Goal: Task Accomplishment & Management: Complete application form

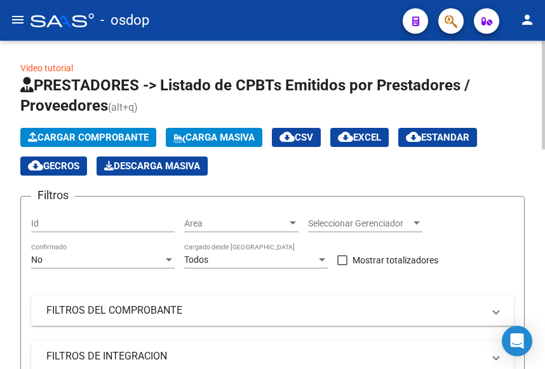
click at [93, 135] on span "Cargar Comprobante" at bounding box center [88, 137] width 121 height 11
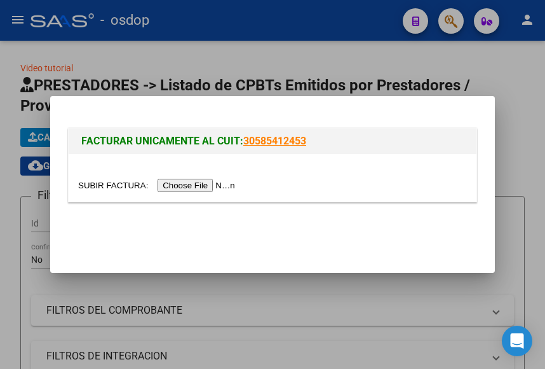
click at [185, 186] on input "file" at bounding box center [158, 185] width 161 height 13
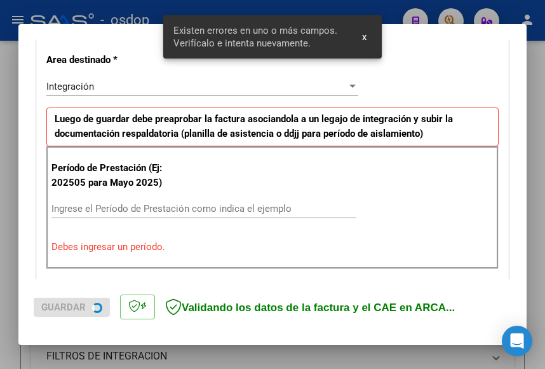
scroll to position [299, 0]
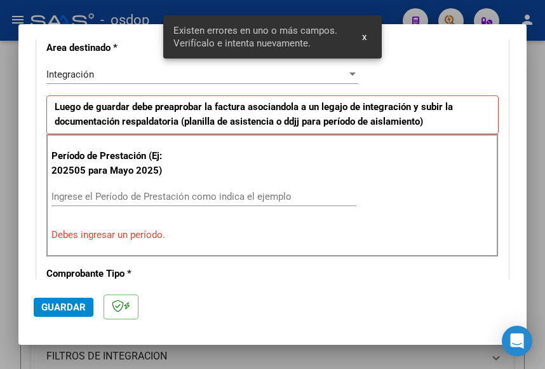
click at [84, 199] on input "Ingrese el Período de Prestación como indica el ejemplo" at bounding box center [203, 196] width 305 height 11
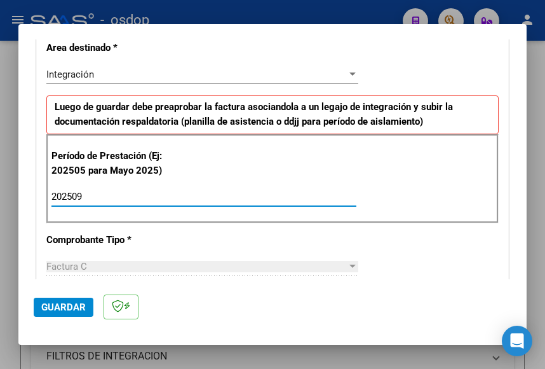
type input "202509"
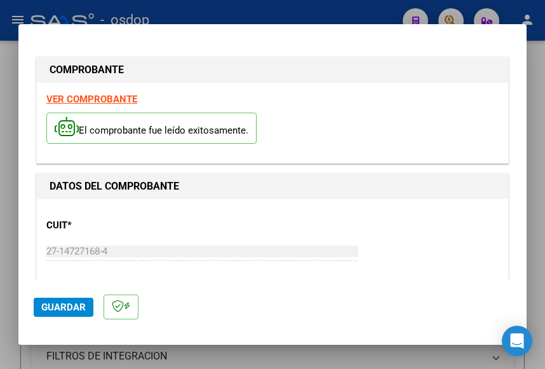
click at [88, 97] on strong "VER COMPROBANTE" at bounding box center [91, 98] width 91 height 11
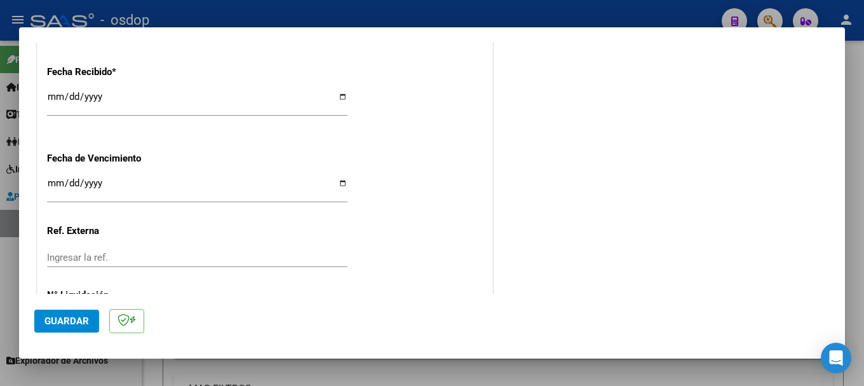
scroll to position [940, 0]
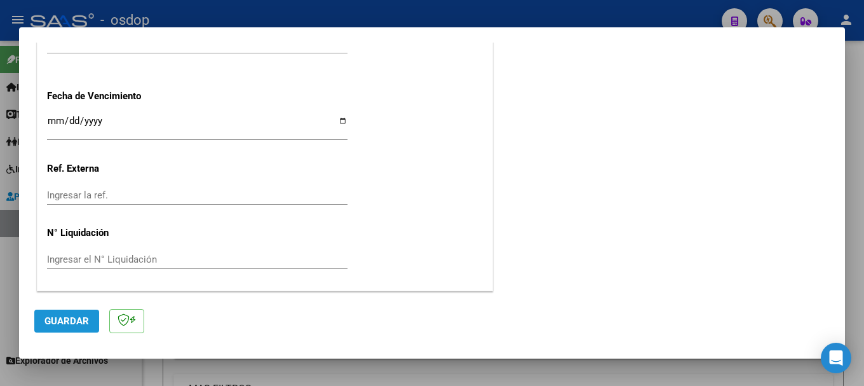
click at [67, 321] on span "Guardar" at bounding box center [66, 320] width 44 height 11
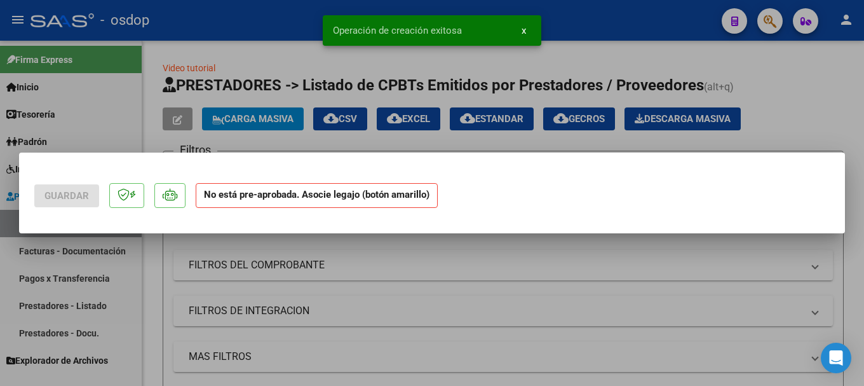
scroll to position [0, 0]
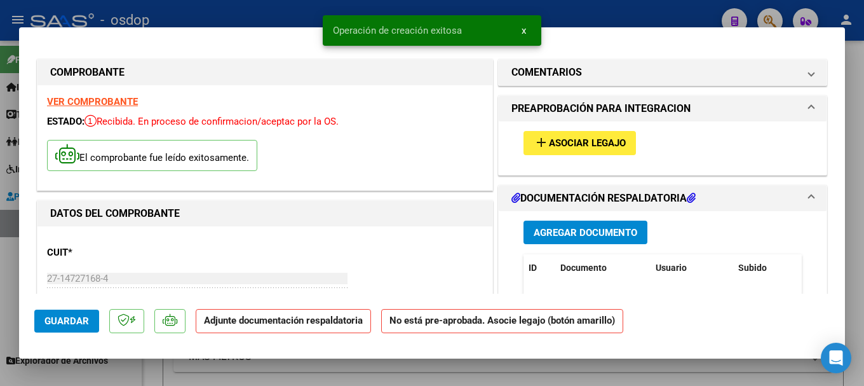
click at [545, 234] on span "Agregar Documento" at bounding box center [586, 232] width 104 height 11
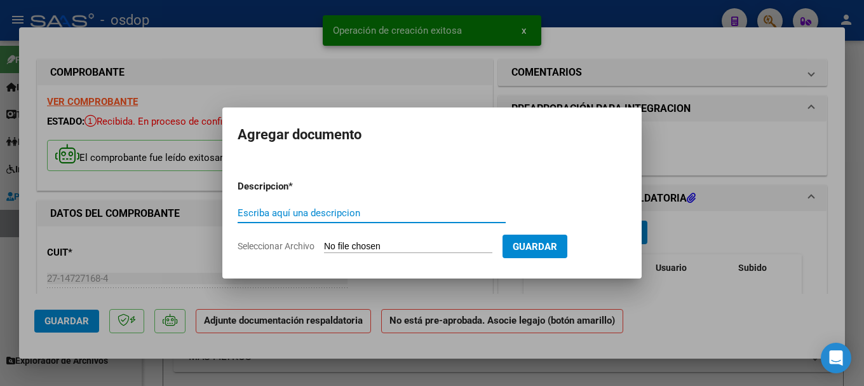
click at [348, 246] on input "Seleccionar Archivo" at bounding box center [408, 247] width 168 height 12
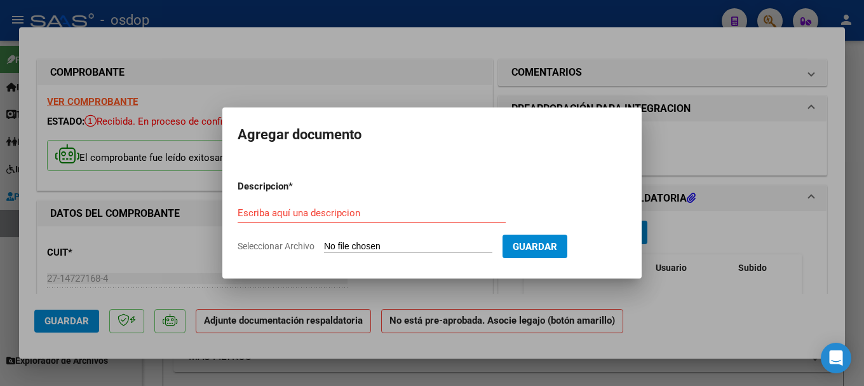
type input "C:\fakepath\Planilla [PERSON_NAME] - [DATE].pdf"
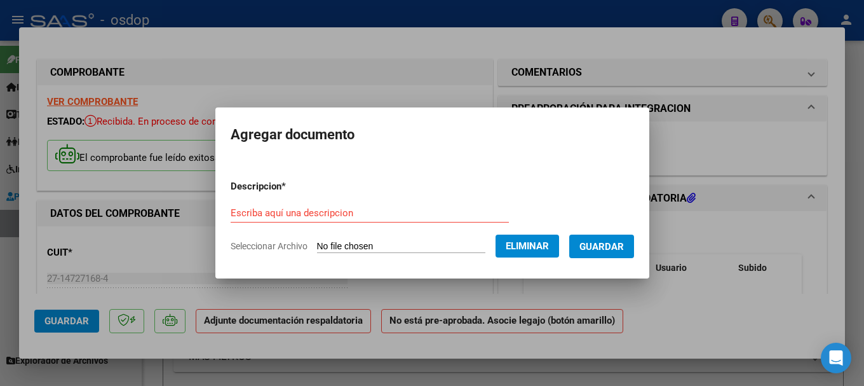
click at [304, 205] on div "Escriba aquí una descripcion" at bounding box center [370, 212] width 278 height 19
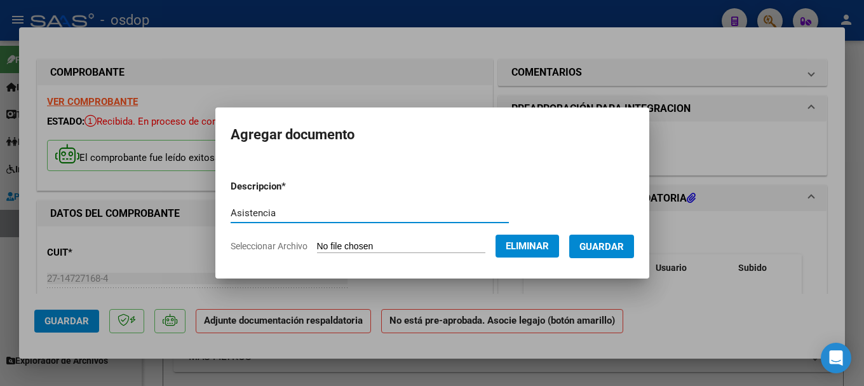
type input "Asistencia"
click at [545, 241] on span "Guardar" at bounding box center [602, 246] width 44 height 11
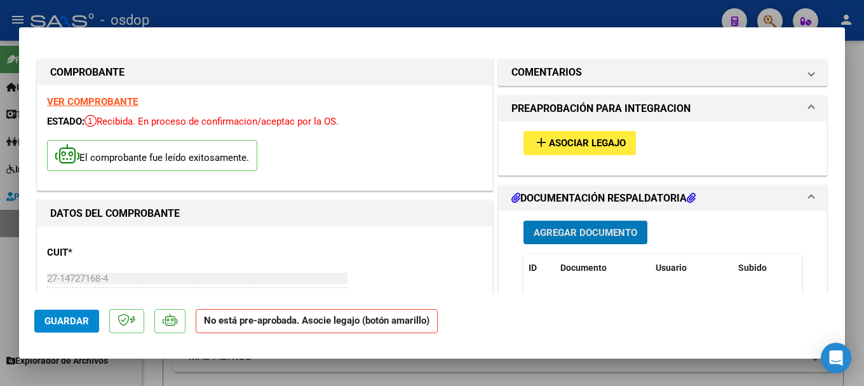
click at [545, 141] on span "Asociar Legajo" at bounding box center [587, 143] width 77 height 11
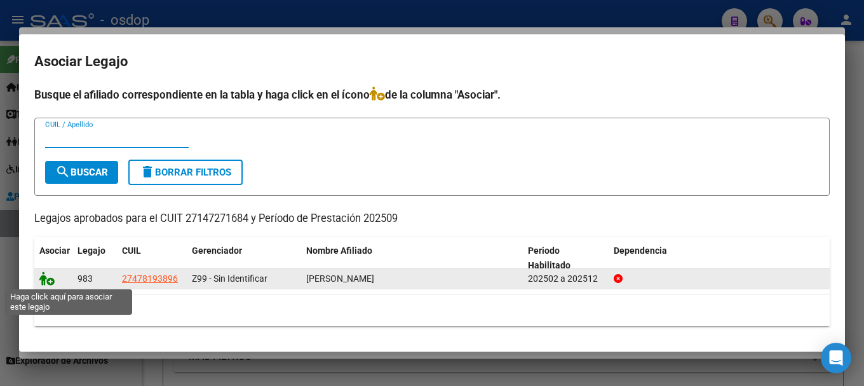
click at [43, 276] on icon at bounding box center [46, 278] width 15 height 14
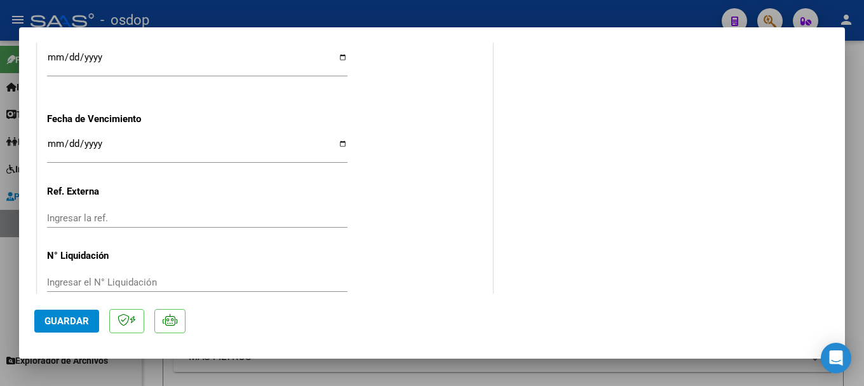
scroll to position [959, 0]
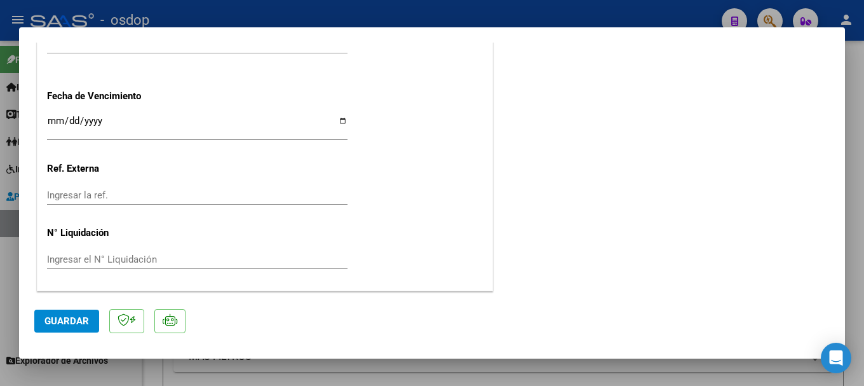
click at [72, 320] on span "Guardar" at bounding box center [66, 320] width 44 height 11
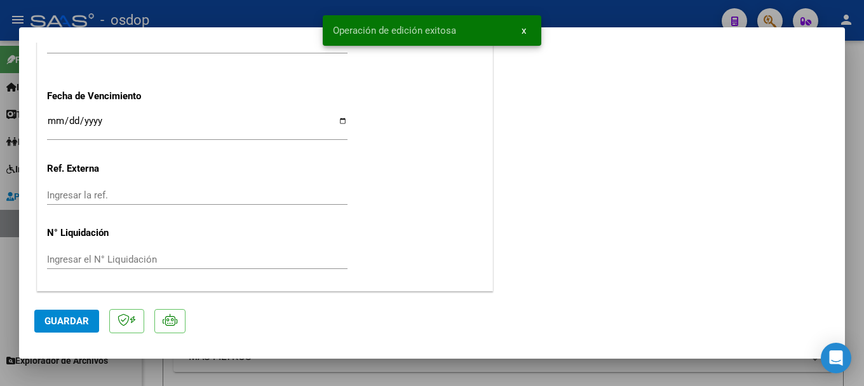
drag, startPoint x: 335, startPoint y: 29, endPoint x: 467, endPoint y: 24, distance: 132.3
click at [467, 24] on simple-snack-bar "Operación de edición exitosa x" at bounding box center [432, 30] width 198 height 13
copy span "Operación de edición exitosa"
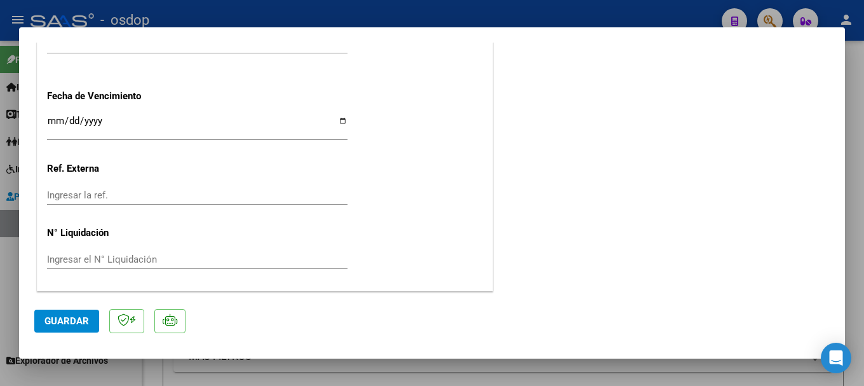
type input "$ 0,00"
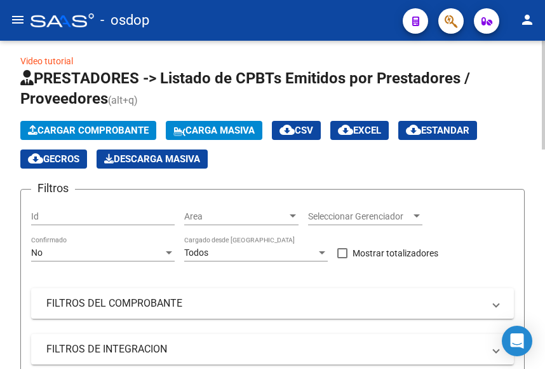
scroll to position [0, 0]
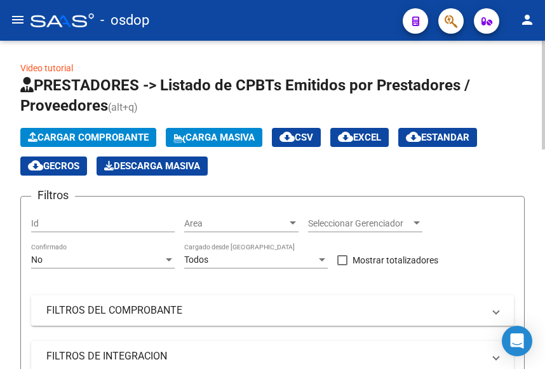
click at [96, 132] on span "Cargar Comprobante" at bounding box center [88, 137] width 121 height 11
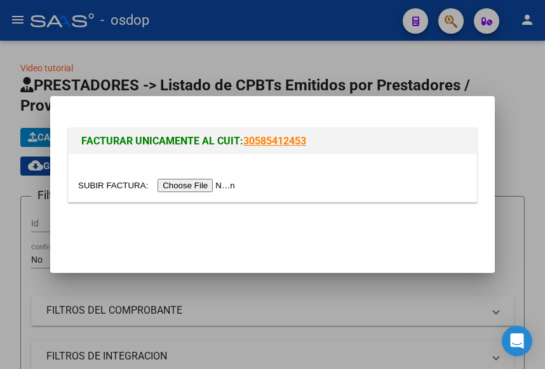
click at [183, 188] on input "file" at bounding box center [158, 185] width 161 height 13
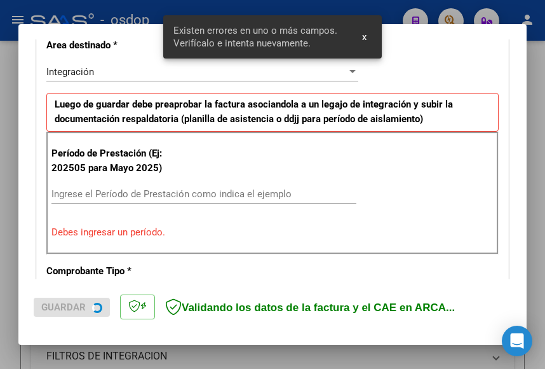
scroll to position [323, 0]
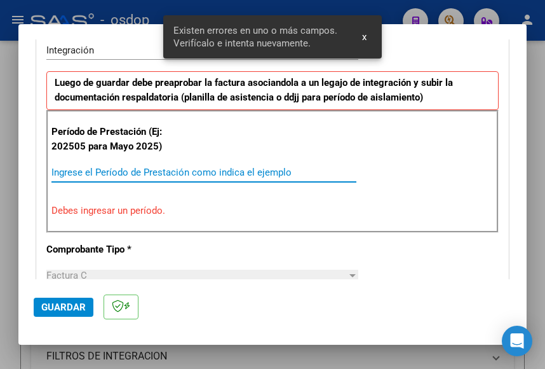
click at [114, 171] on input "Ingrese el Período de Prestación como indica el ejemplo" at bounding box center [203, 172] width 305 height 11
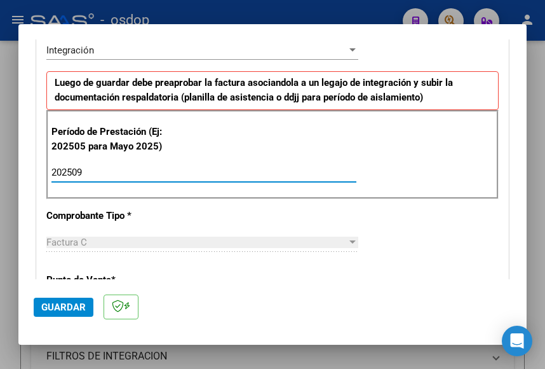
type input "202509"
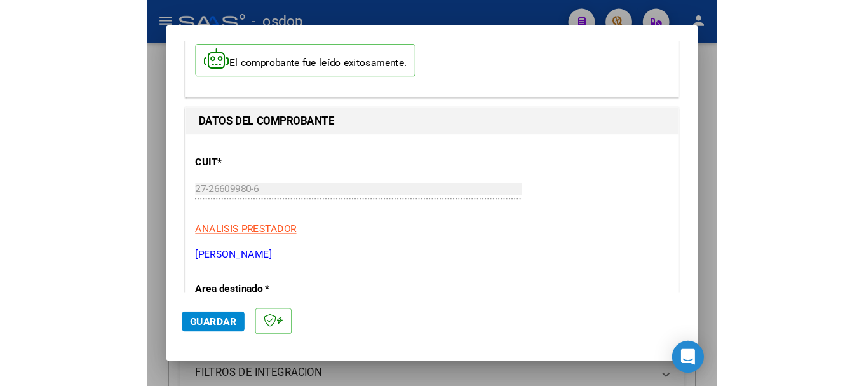
scroll to position [0, 0]
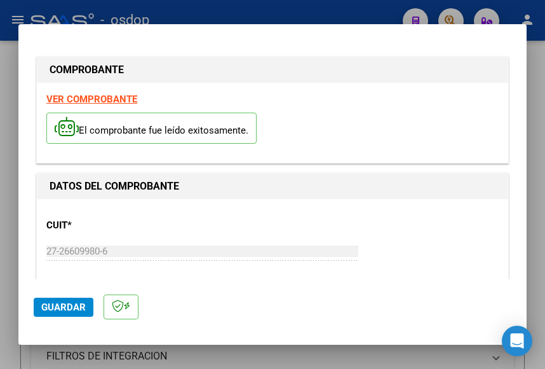
click at [88, 99] on strong "VER COMPROBANTE" at bounding box center [91, 98] width 91 height 11
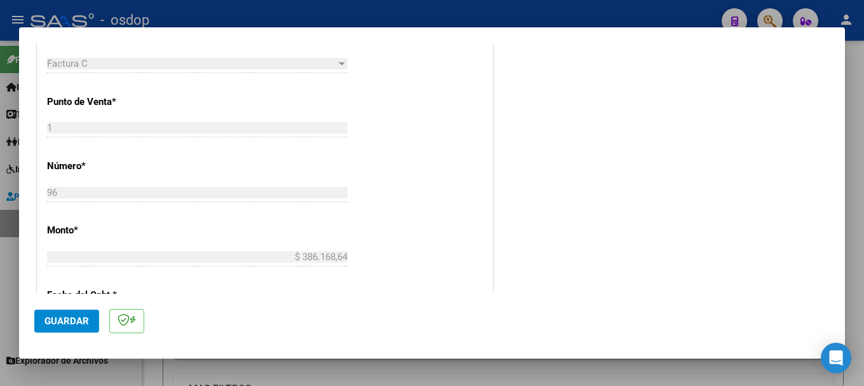
scroll to position [572, 0]
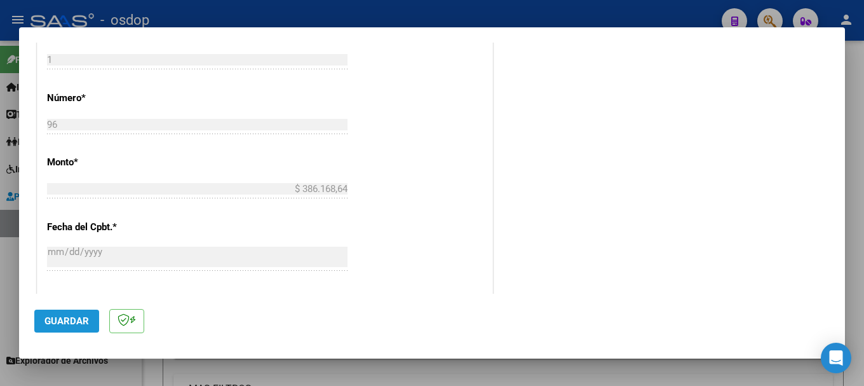
click at [71, 318] on span "Guardar" at bounding box center [66, 320] width 44 height 11
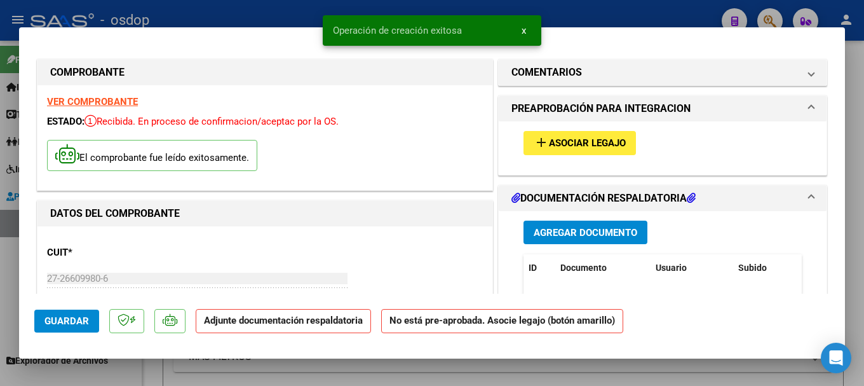
click at [545, 229] on span "Agregar Documento" at bounding box center [586, 232] width 104 height 11
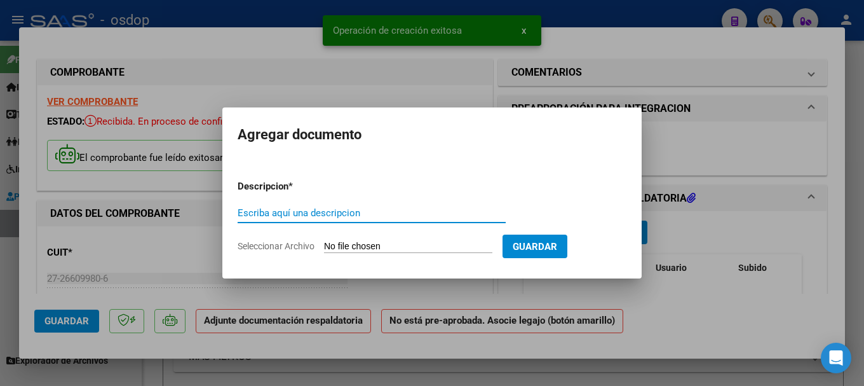
click at [359, 248] on input "Seleccionar Archivo" at bounding box center [408, 247] width 168 height 12
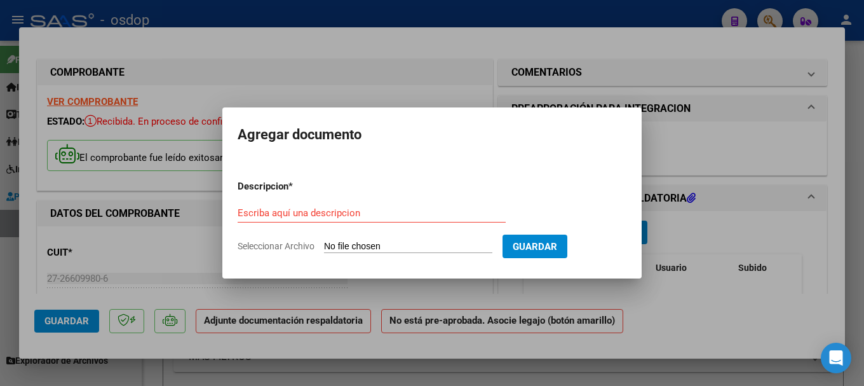
type input "C:\fakepath\Planilla de asistencia [PERSON_NAME][DATE].pdf"
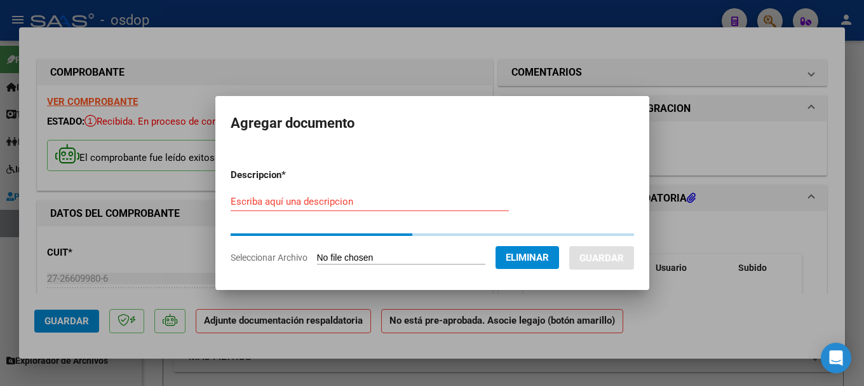
click at [254, 199] on input "Escriba aquí una descripcion" at bounding box center [370, 201] width 278 height 11
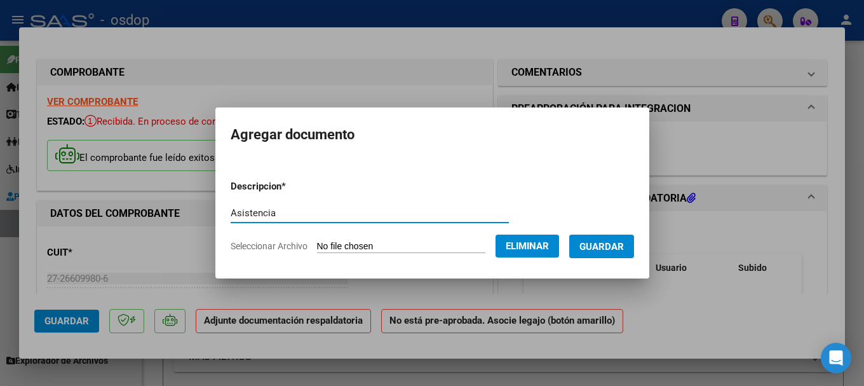
type input "Asistencia"
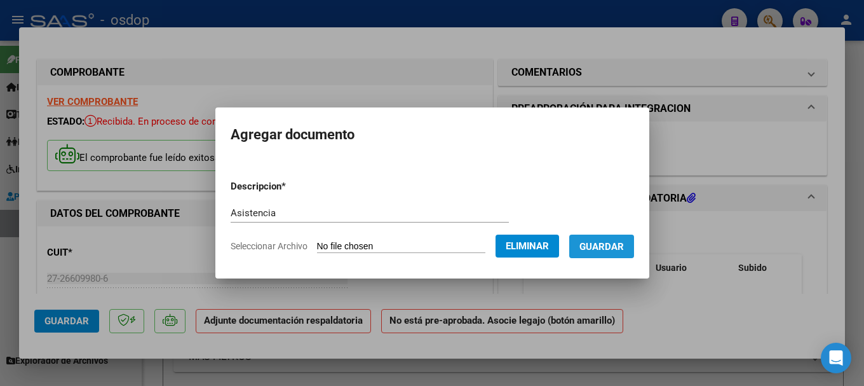
click at [545, 243] on span "Guardar" at bounding box center [602, 246] width 44 height 11
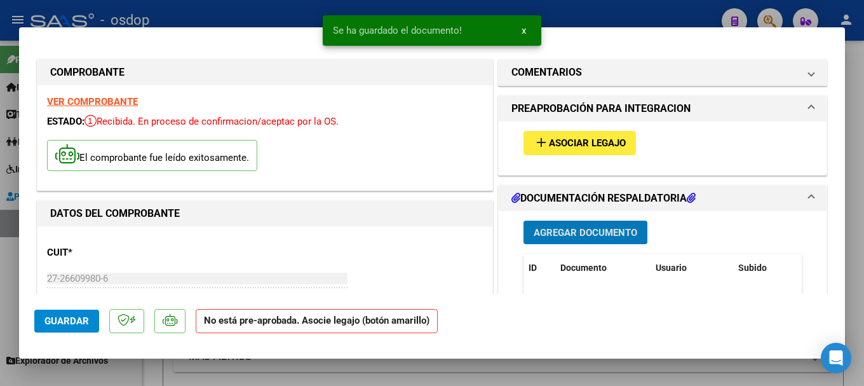
click at [545, 144] on span "Asociar Legajo" at bounding box center [587, 143] width 77 height 11
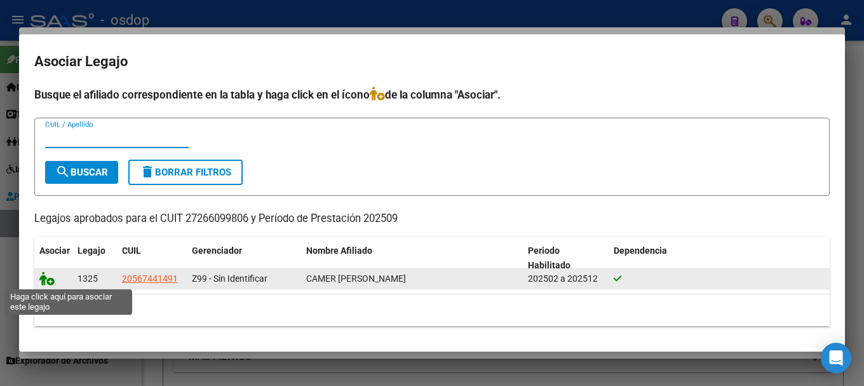
click at [42, 276] on icon at bounding box center [46, 278] width 15 height 14
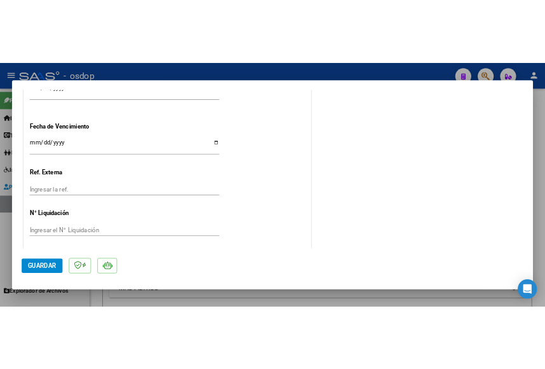
scroll to position [959, 0]
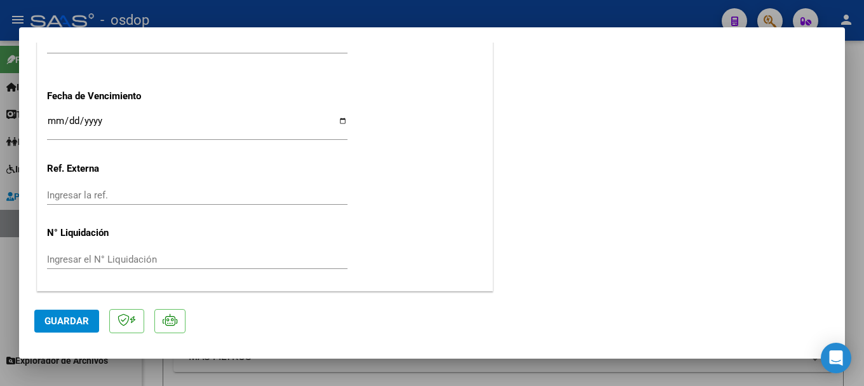
click at [71, 320] on span "Guardar" at bounding box center [66, 320] width 44 height 11
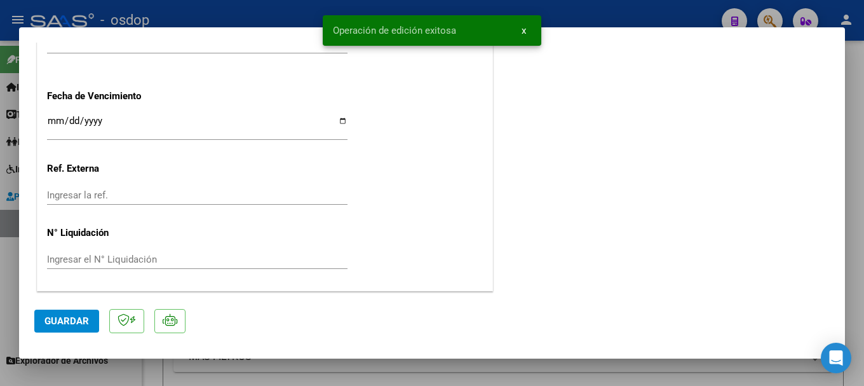
drag, startPoint x: 341, startPoint y: 30, endPoint x: 475, endPoint y: 32, distance: 134.8
click at [475, 32] on simple-snack-bar "Operación de edición exitosa x" at bounding box center [432, 30] width 198 height 13
copy span "Operación de edición exitosa"
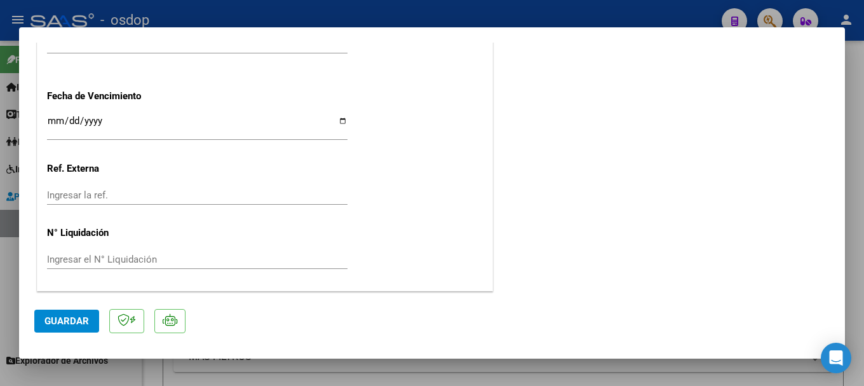
type input "$ 0,00"
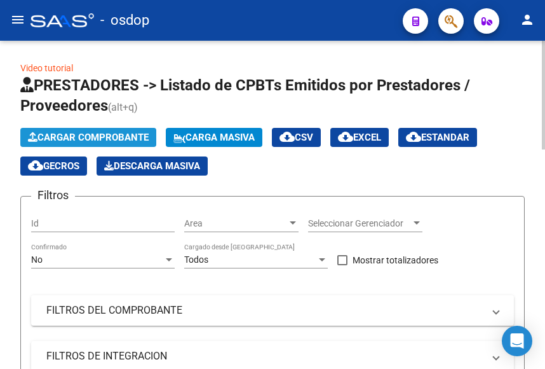
click at [84, 136] on span "Cargar Comprobante" at bounding box center [88, 137] width 121 height 11
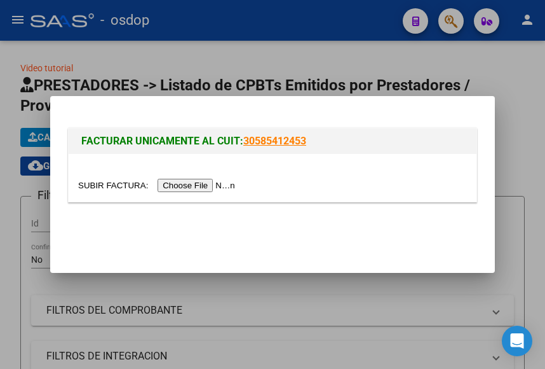
click at [209, 184] on input "file" at bounding box center [158, 185] width 161 height 13
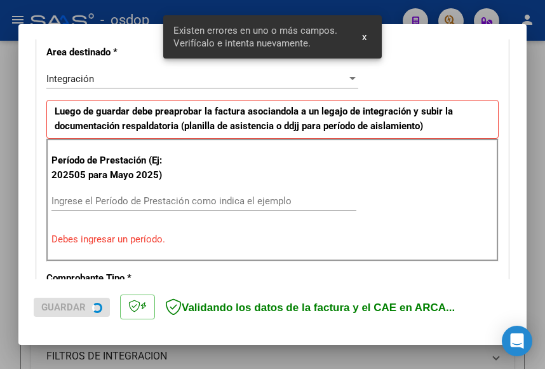
scroll to position [323, 0]
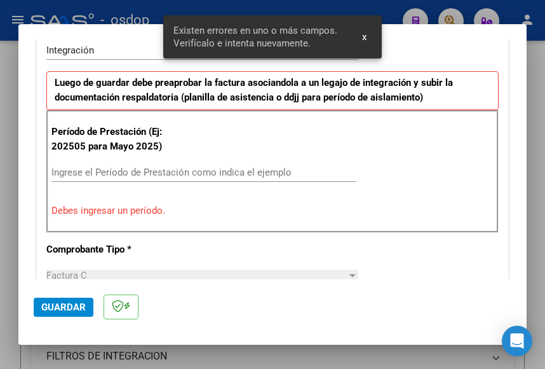
click at [196, 169] on input "Ingrese el Período de Prestación como indica el ejemplo" at bounding box center [203, 172] width 305 height 11
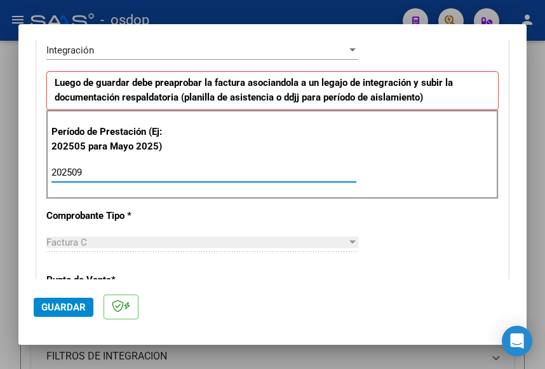
type input "202509"
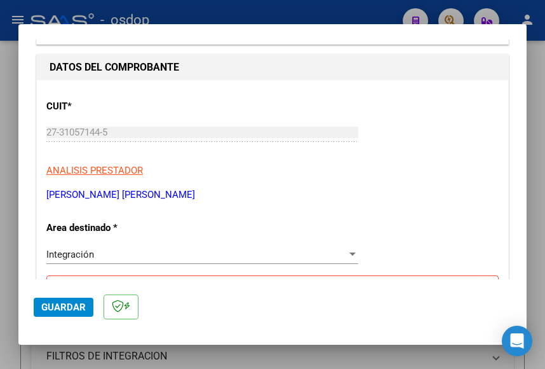
scroll to position [5, 0]
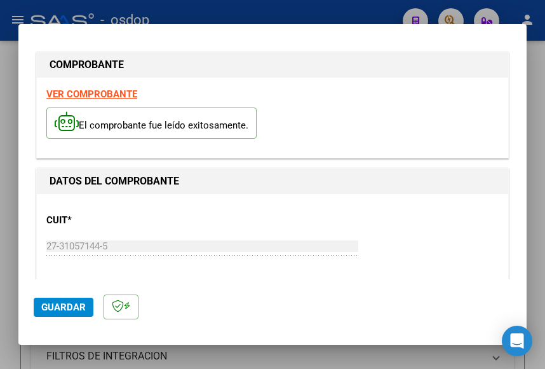
click at [89, 91] on strong "VER COMPROBANTE" at bounding box center [91, 93] width 91 height 11
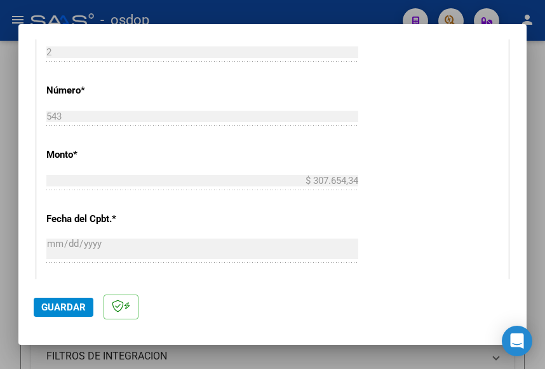
scroll to position [768, 0]
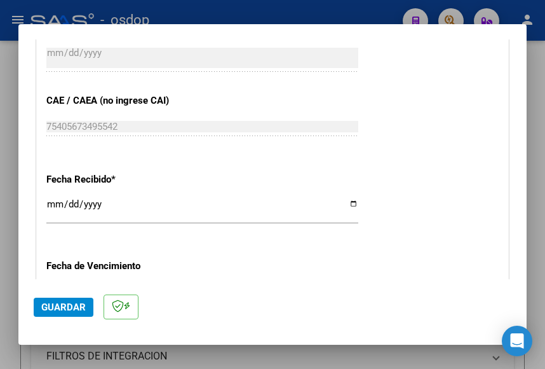
click at [69, 311] on span "Guardar" at bounding box center [63, 306] width 44 height 11
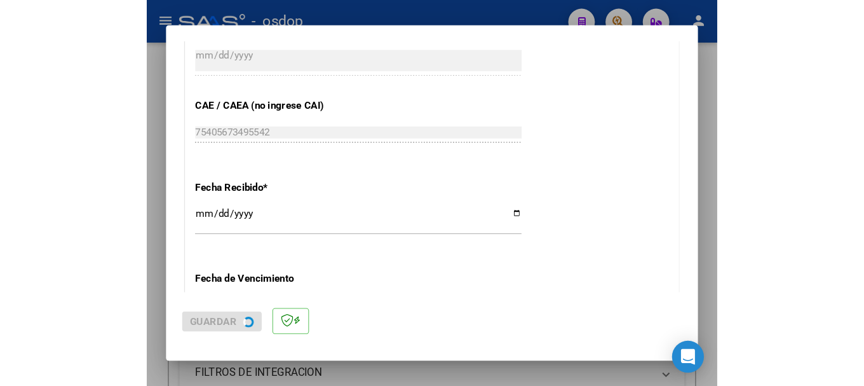
scroll to position [0, 0]
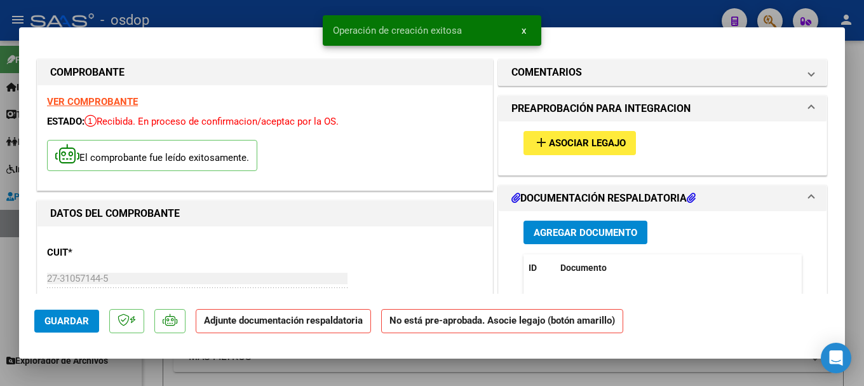
click at [545, 231] on span "Agregar Documento" at bounding box center [586, 232] width 104 height 11
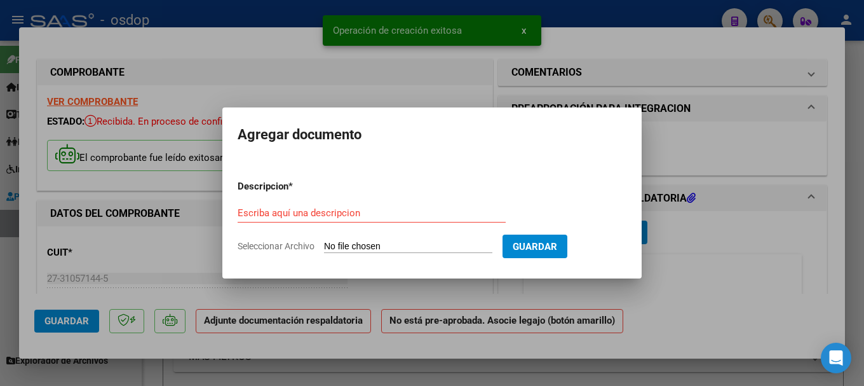
click at [354, 246] on input "Seleccionar Archivo" at bounding box center [408, 247] width 168 height 12
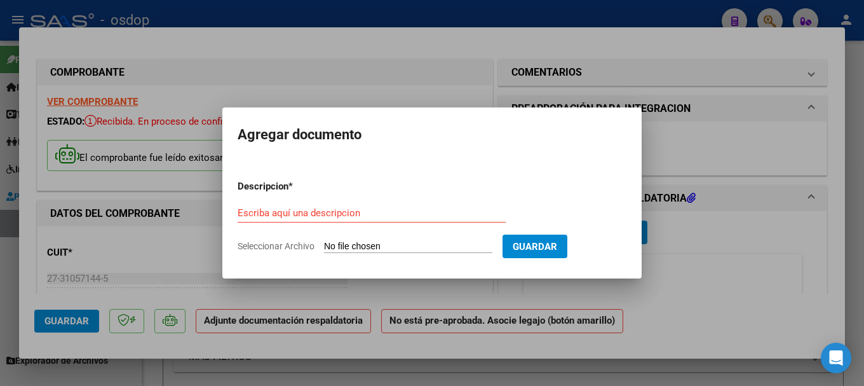
type input "C:\fakepath\asistencia.pdf"
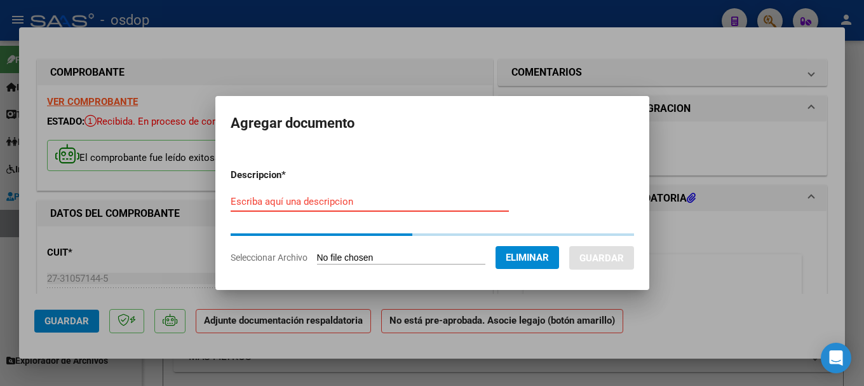
click at [302, 200] on input "Escriba aquí una descripcion" at bounding box center [370, 201] width 278 height 11
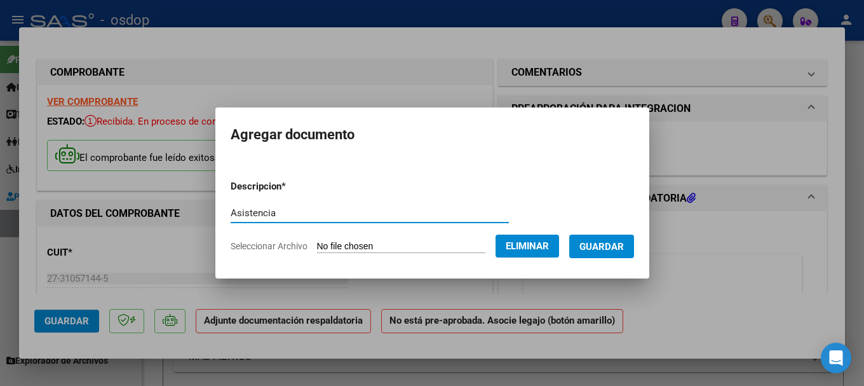
type input "Asistencia"
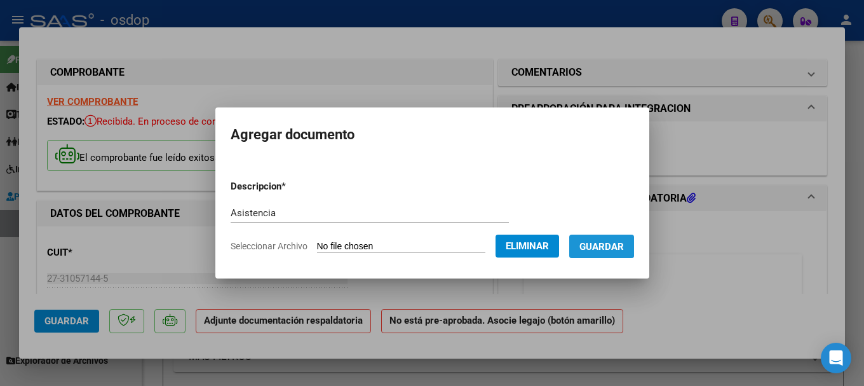
click at [545, 242] on span "Guardar" at bounding box center [602, 246] width 44 height 11
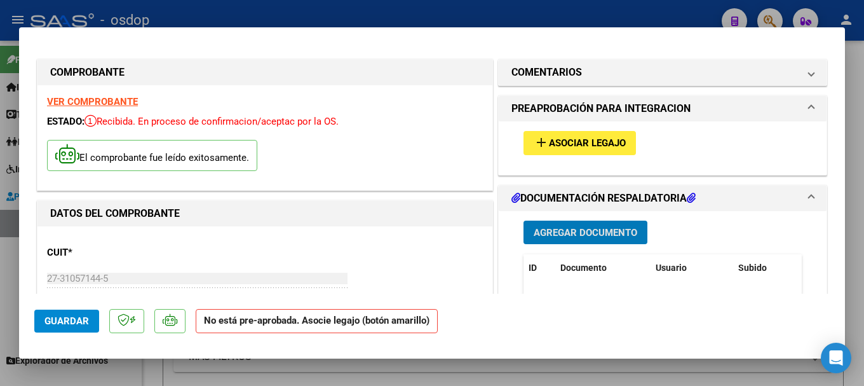
click at [545, 137] on span "add Asociar Legajo" at bounding box center [580, 142] width 92 height 11
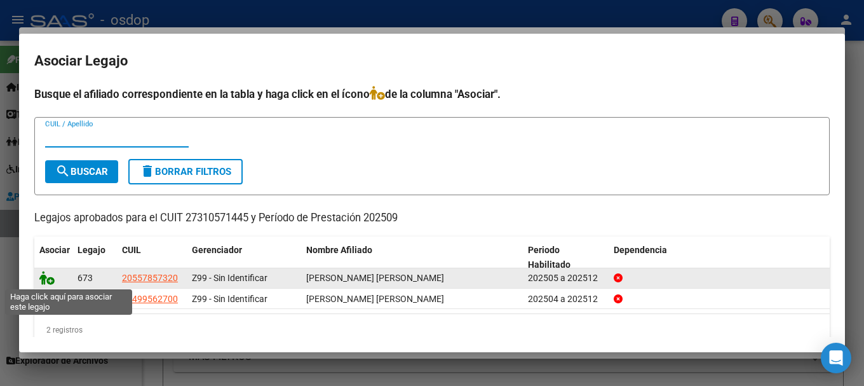
click at [41, 280] on icon at bounding box center [46, 278] width 15 height 14
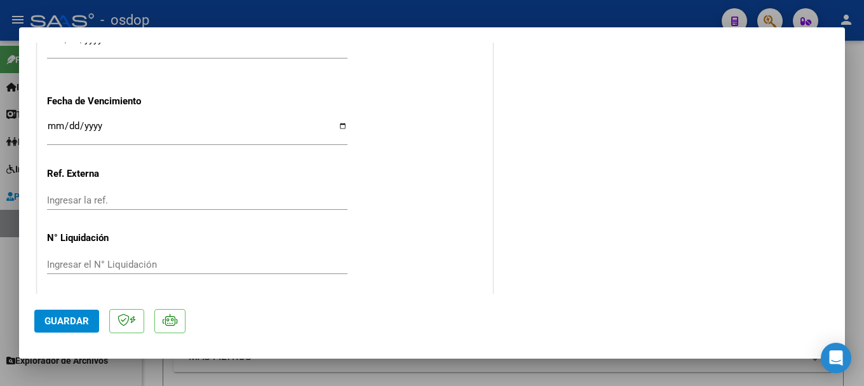
scroll to position [959, 0]
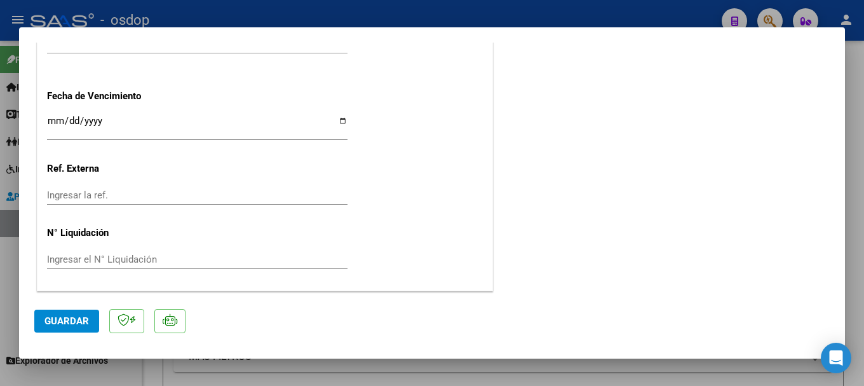
click at [78, 321] on span "Guardar" at bounding box center [66, 320] width 44 height 11
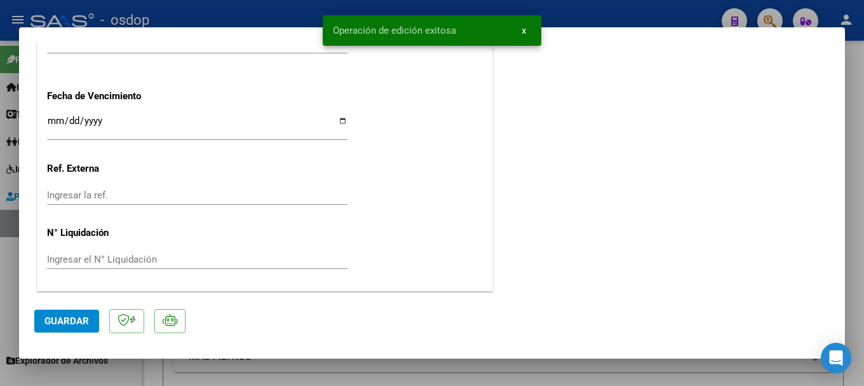
drag, startPoint x: 333, startPoint y: 31, endPoint x: 458, endPoint y: 43, distance: 125.8
click at [458, 43] on snack-bar-container "Operación de edición exitosa x" at bounding box center [432, 30] width 219 height 31
copy span "Operación de edición exitosa"
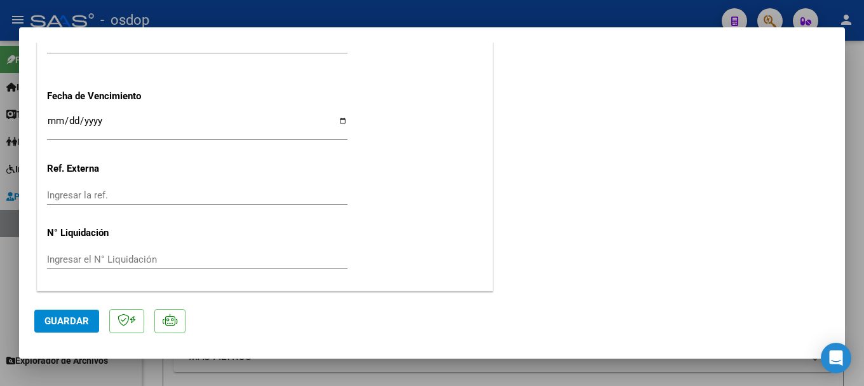
type input "$ 0,00"
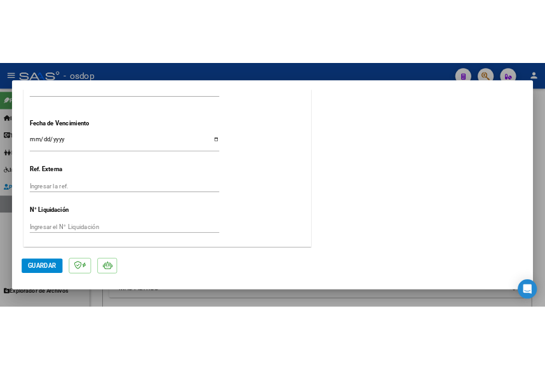
scroll to position [0, 0]
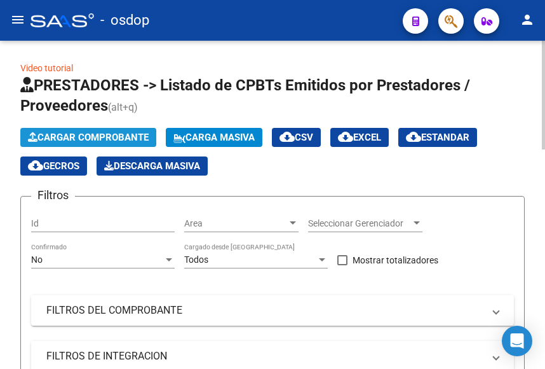
click at [76, 137] on span "Cargar Comprobante" at bounding box center [88, 137] width 121 height 11
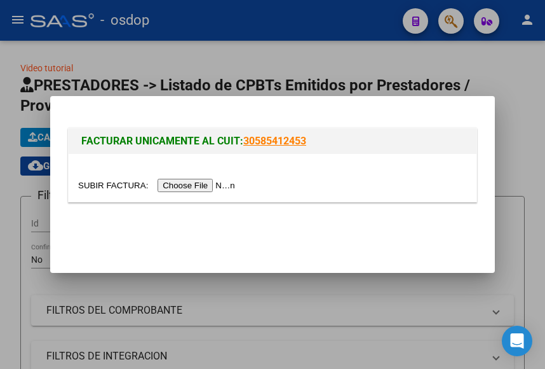
click at [212, 184] on input "file" at bounding box center [158, 185] width 161 height 13
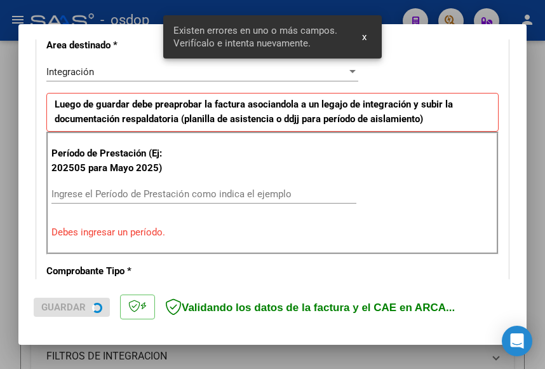
scroll to position [323, 0]
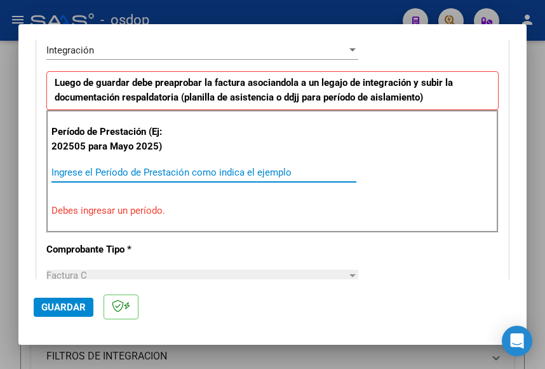
click at [187, 176] on input "Ingrese el Período de Prestación como indica el ejemplo" at bounding box center [203, 172] width 305 height 11
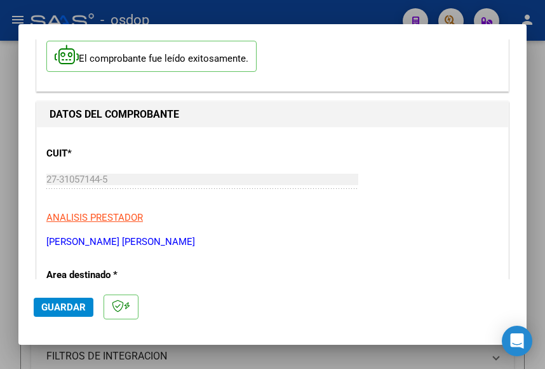
scroll to position [0, 0]
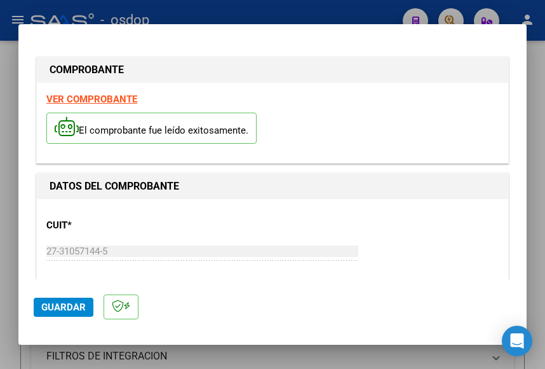
type input "202509"
click at [69, 100] on strong "VER COMPROBANTE" at bounding box center [91, 98] width 91 height 11
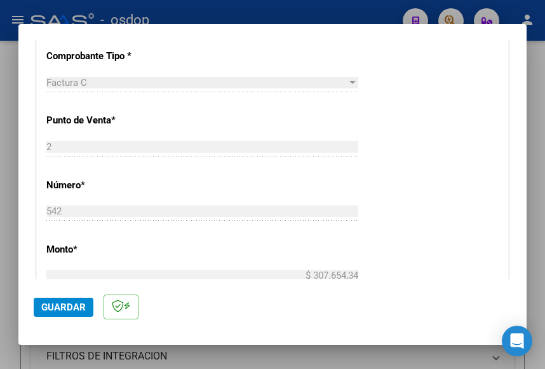
scroll to position [508, 0]
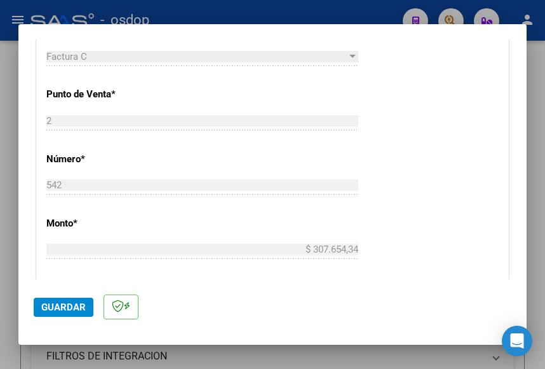
click at [79, 304] on span "Guardar" at bounding box center [63, 306] width 44 height 11
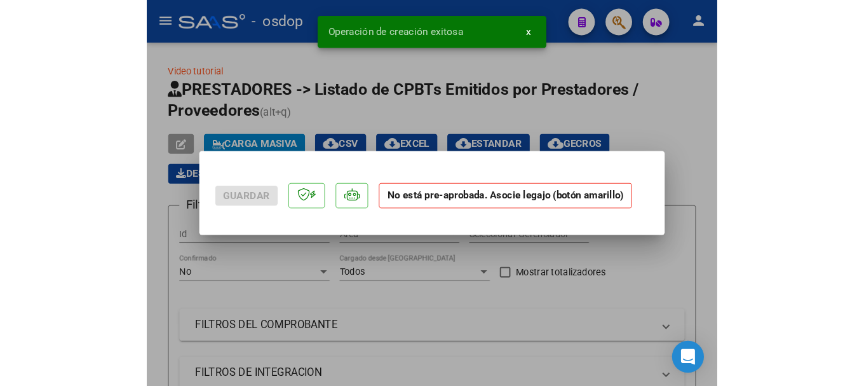
scroll to position [0, 0]
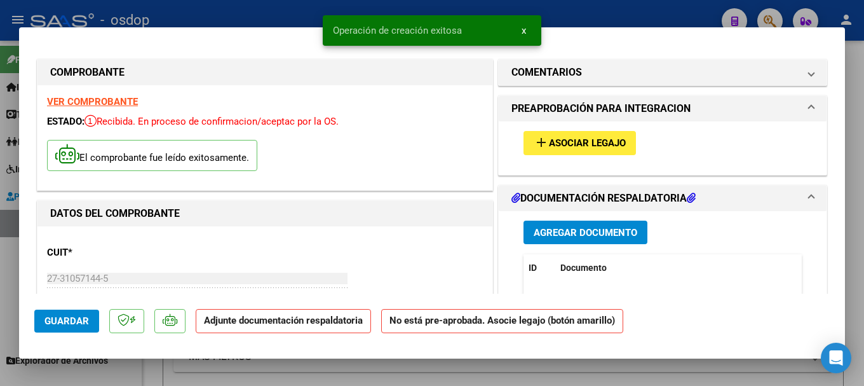
click at [545, 227] on span "Agregar Documento" at bounding box center [586, 232] width 104 height 11
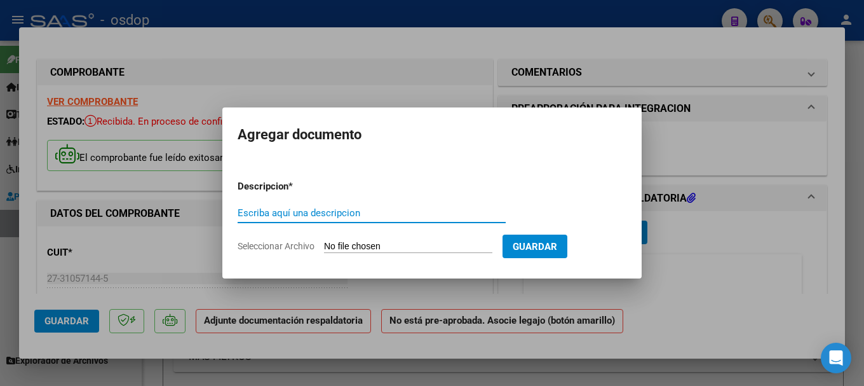
click at [364, 247] on input "Seleccionar Archivo" at bounding box center [408, 247] width 168 height 12
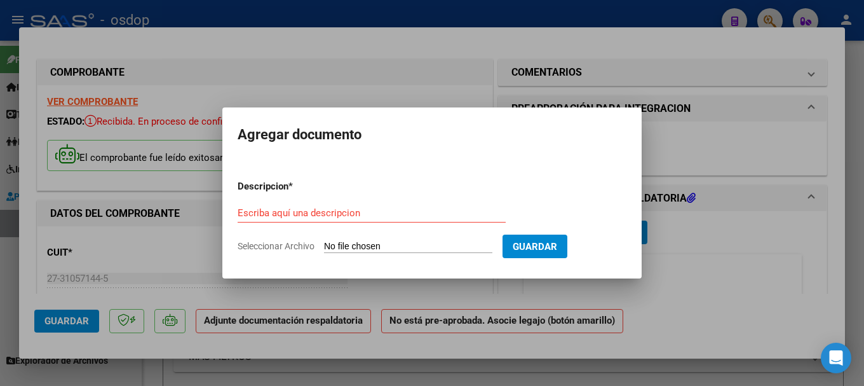
type input "C:\fakepath\asistencia.pdf"
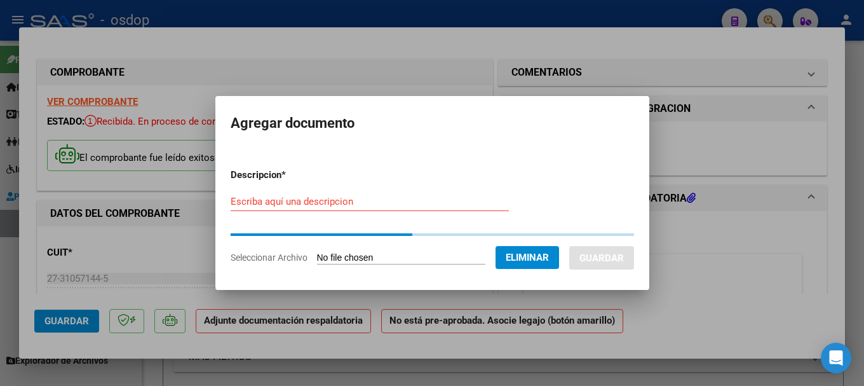
click at [341, 201] on form "Descripcion * Escriba aquí una descripcion Seleccionar Archivo Eliminar Guardar" at bounding box center [433, 216] width 404 height 116
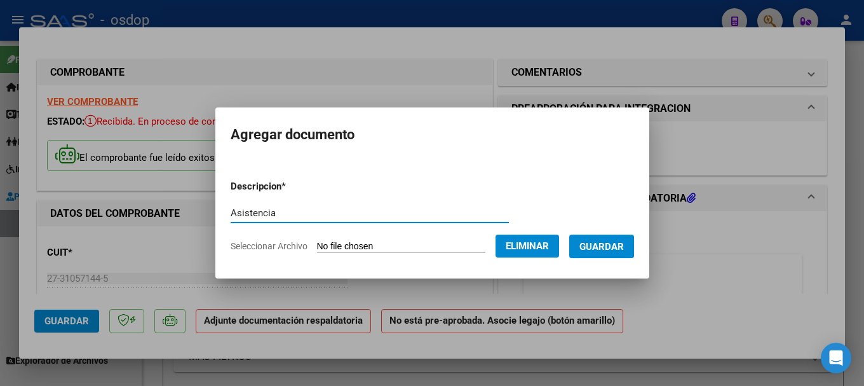
type input "Asistencia"
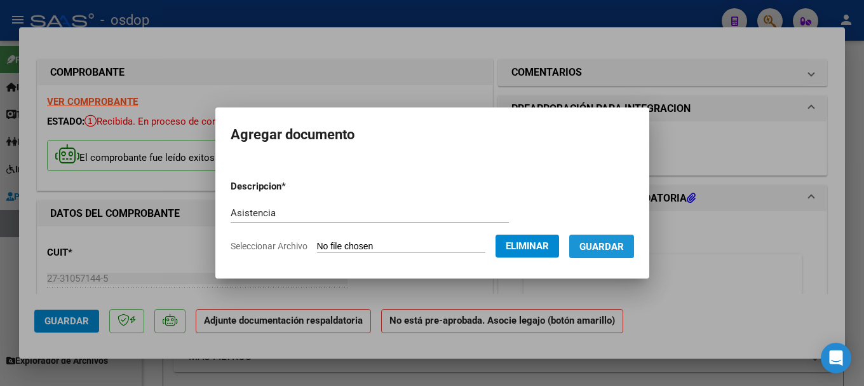
click at [545, 245] on span "Guardar" at bounding box center [602, 246] width 44 height 11
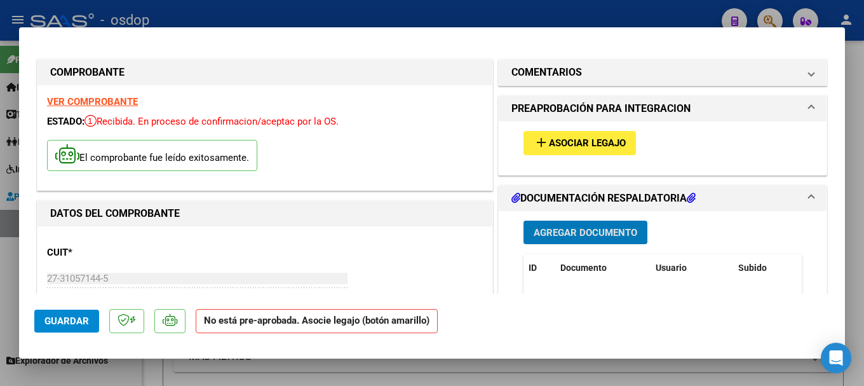
click at [538, 143] on mat-icon "add" at bounding box center [541, 142] width 15 height 15
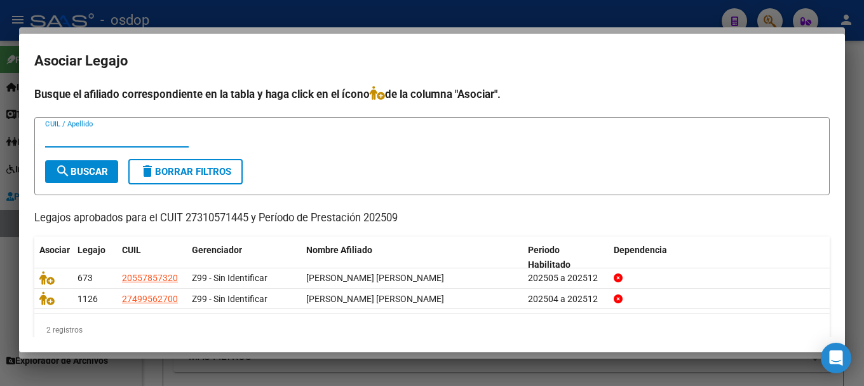
scroll to position [20, 0]
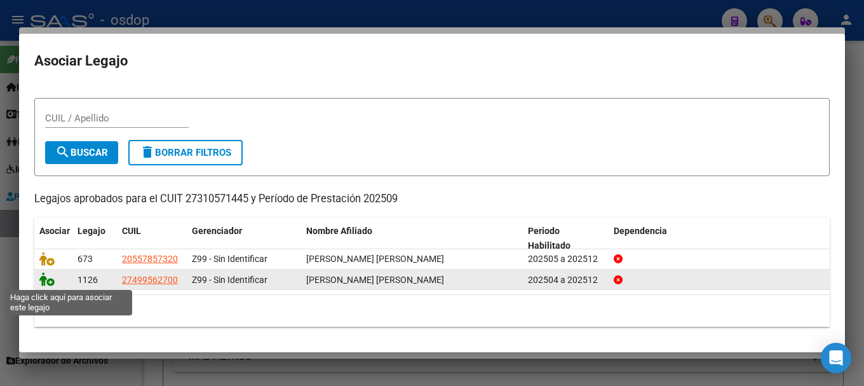
click at [42, 278] on icon at bounding box center [46, 279] width 15 height 14
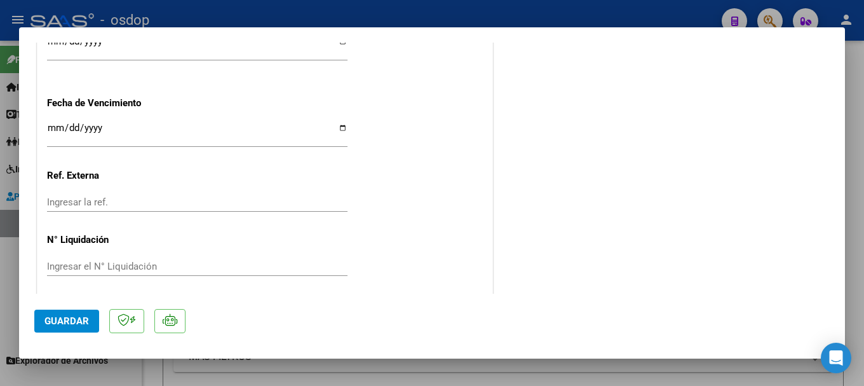
scroll to position [959, 0]
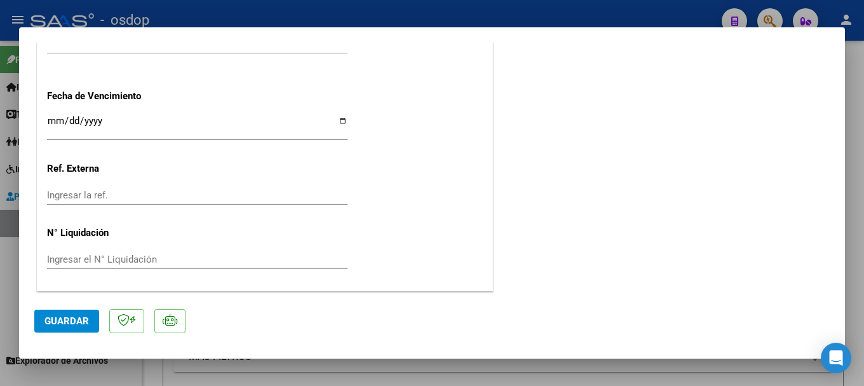
click at [69, 315] on span "Guardar" at bounding box center [66, 320] width 44 height 11
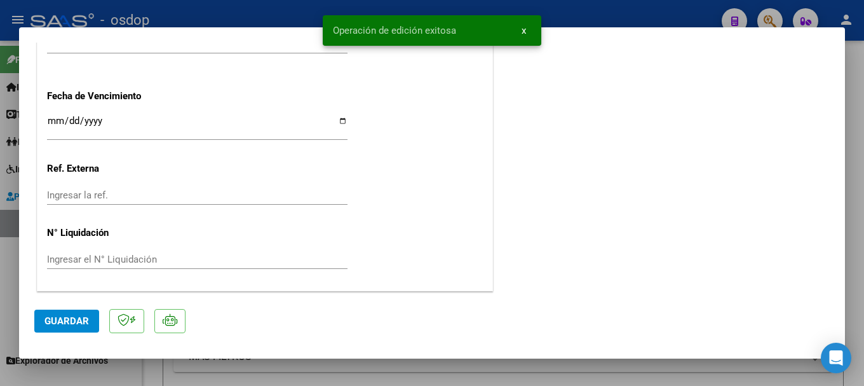
drag, startPoint x: 333, startPoint y: 32, endPoint x: 465, endPoint y: 32, distance: 131.6
click at [465, 32] on simple-snack-bar "Operación de edición exitosa x" at bounding box center [432, 30] width 198 height 13
copy span "Operación de edición exitosa"
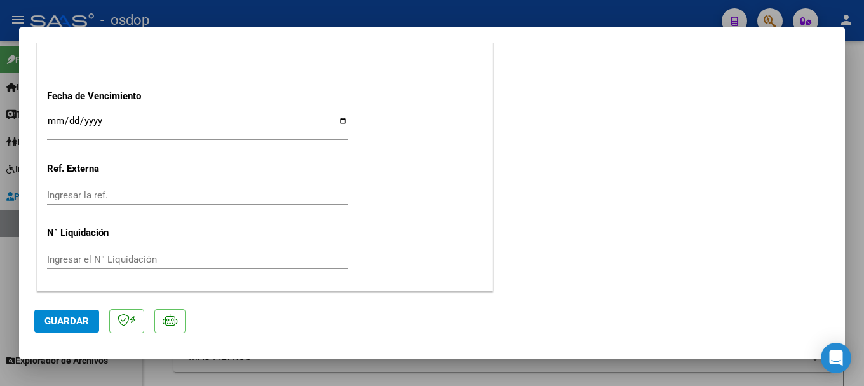
click at [78, 321] on span "Guardar" at bounding box center [66, 320] width 44 height 11
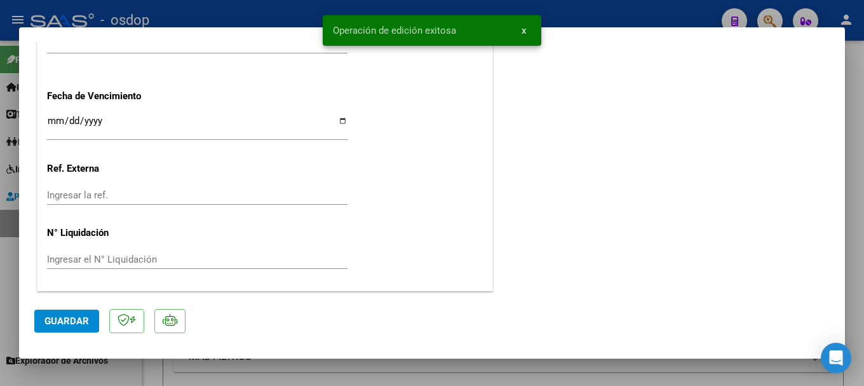
drag, startPoint x: 334, startPoint y: 27, endPoint x: 464, endPoint y: 41, distance: 130.3
click at [464, 41] on snack-bar-container "Operación de edición exitosa x" at bounding box center [432, 30] width 219 height 31
copy span "Operación de edición exitosa"
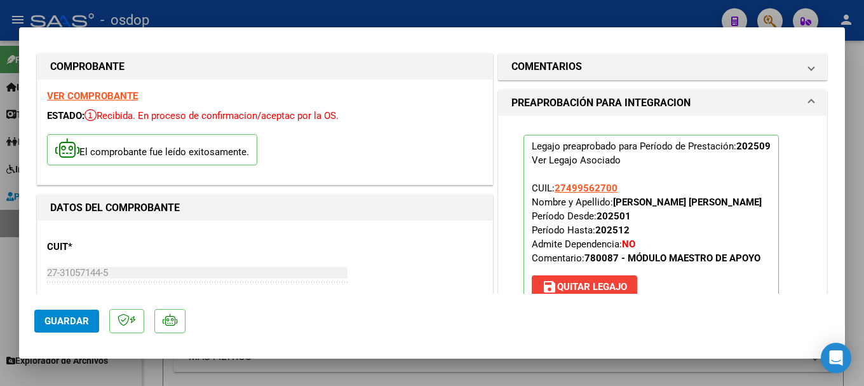
scroll to position [0, 0]
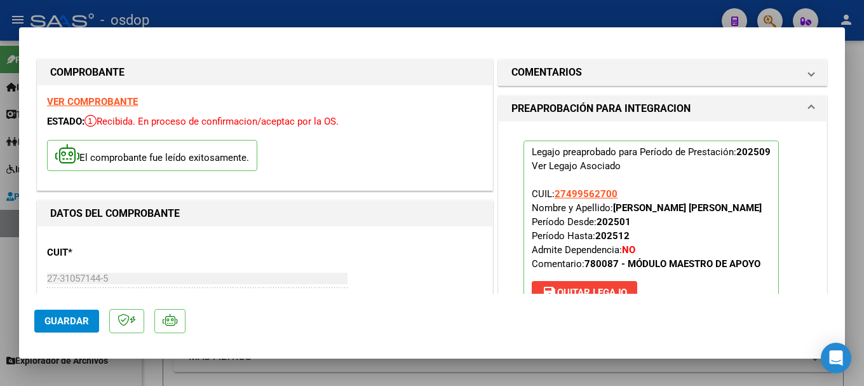
type input "$ 0,00"
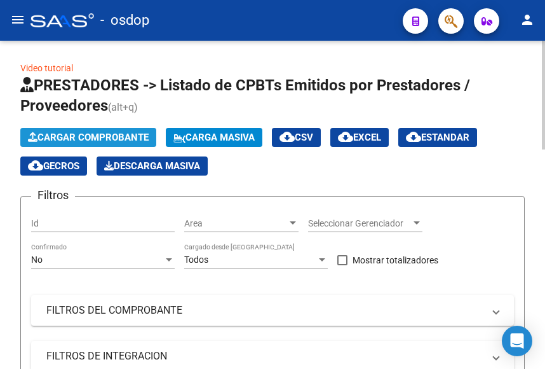
click at [94, 138] on span "Cargar Comprobante" at bounding box center [88, 137] width 121 height 11
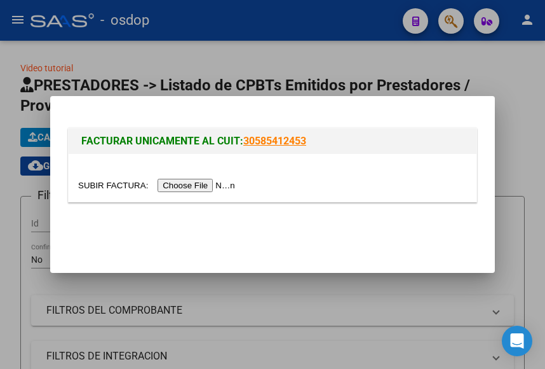
click at [200, 186] on input "file" at bounding box center [158, 185] width 161 height 13
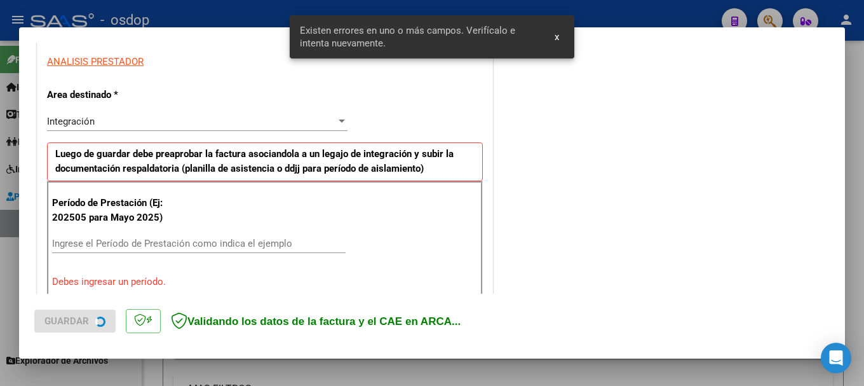
scroll to position [294, 0]
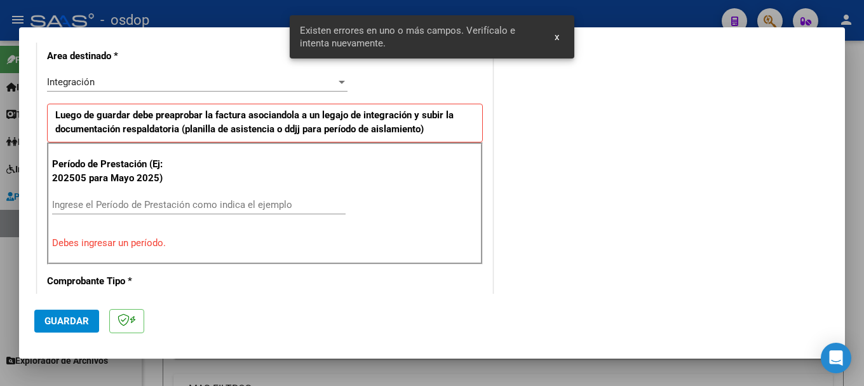
click at [102, 211] on div "Ingrese el Período de Prestación como indica el ejemplo" at bounding box center [199, 204] width 294 height 19
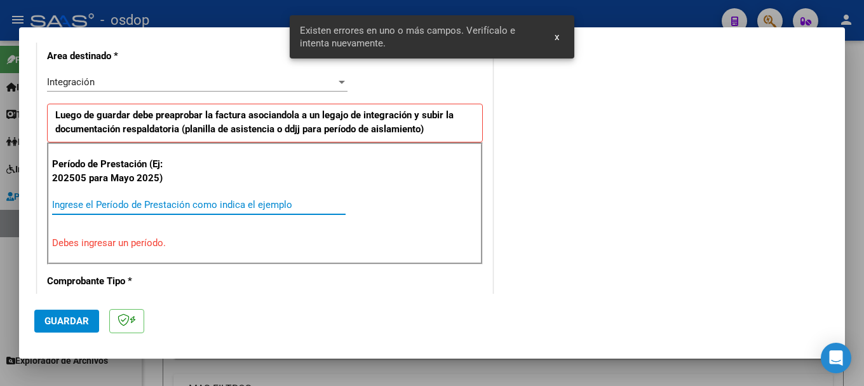
click at [103, 209] on input "Ingrese el Período de Prestación como indica el ejemplo" at bounding box center [199, 204] width 294 height 11
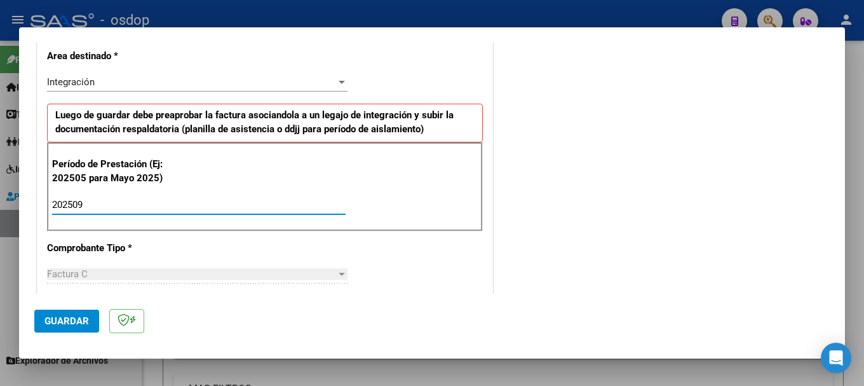
type input "202509"
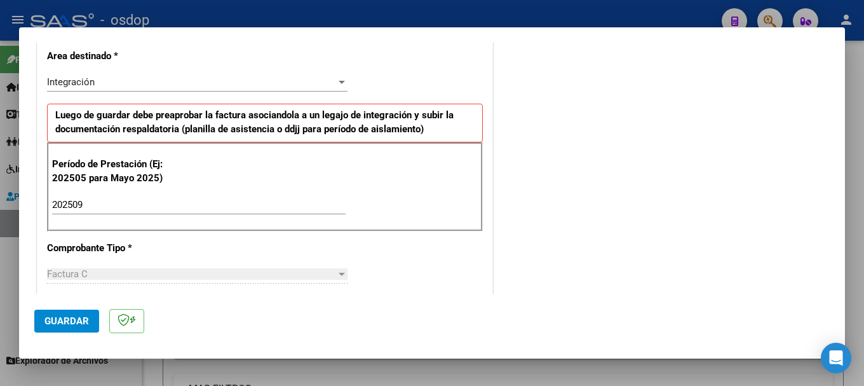
drag, startPoint x: 262, startPoint y: 196, endPoint x: 396, endPoint y: 262, distance: 148.9
click at [262, 195] on div "202509 Ingrese el Período de Prestación como indica el ejemplo" at bounding box center [199, 204] width 294 height 19
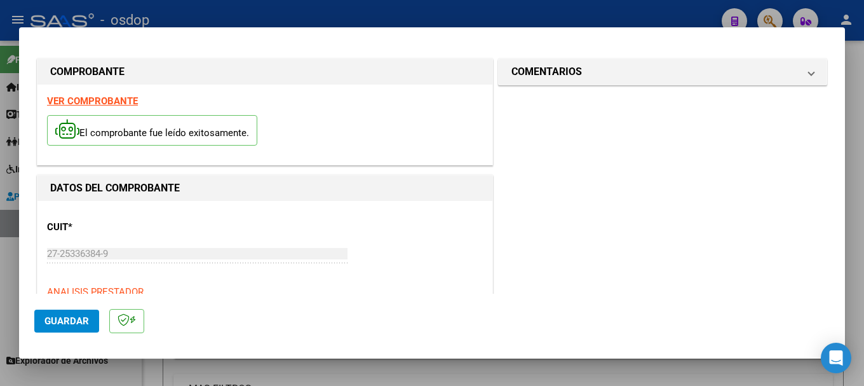
scroll to position [0, 0]
click at [91, 102] on strong "VER COMPROBANTE" at bounding box center [92, 101] width 91 height 11
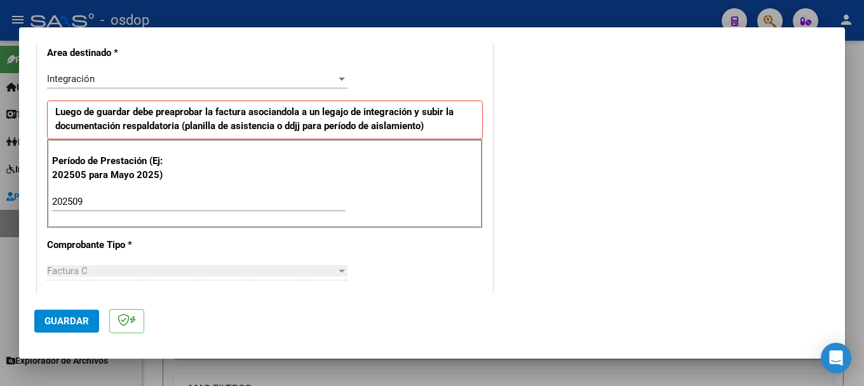
scroll to position [381, 0]
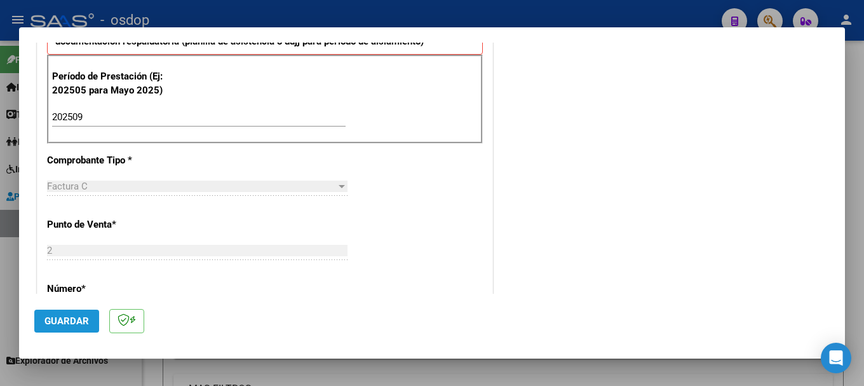
click at [78, 321] on span "Guardar" at bounding box center [66, 320] width 44 height 11
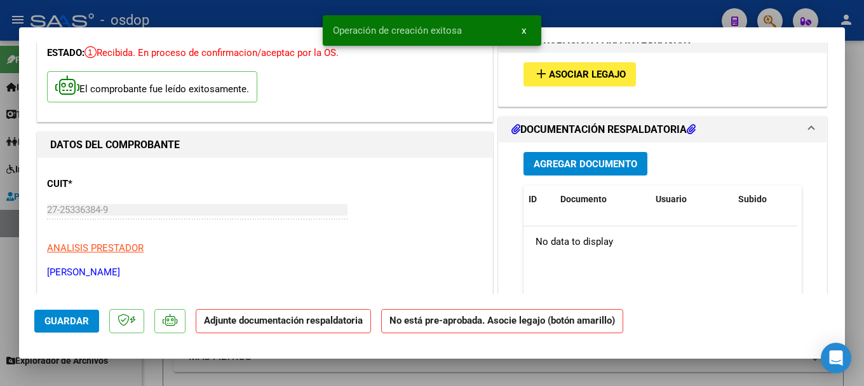
scroll to position [127, 0]
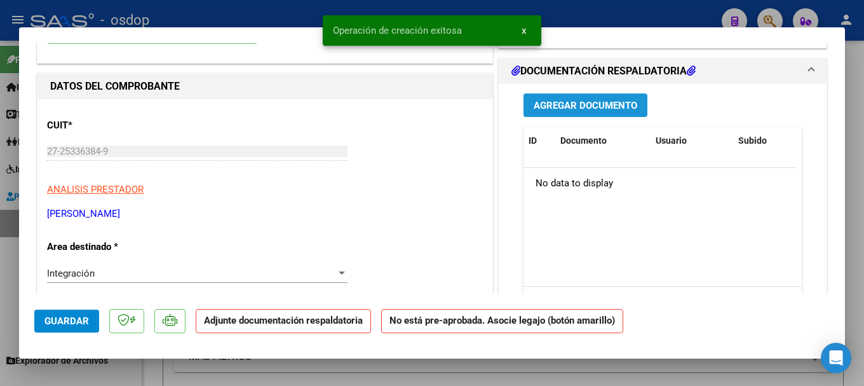
click at [545, 104] on span "Agregar Documento" at bounding box center [586, 105] width 104 height 11
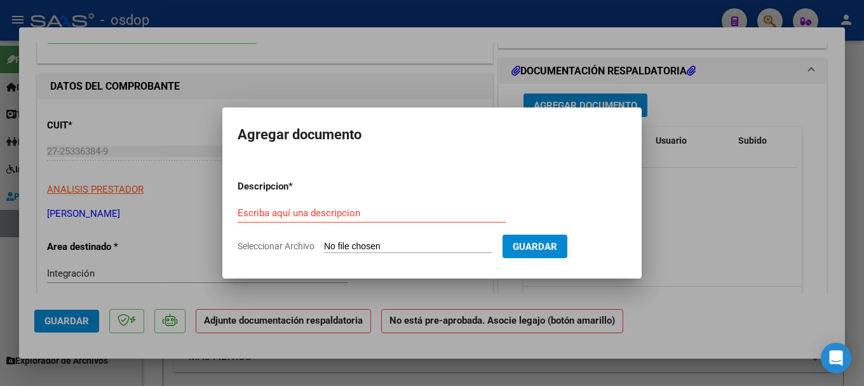
click at [375, 247] on input "Seleccionar Archivo" at bounding box center [408, 247] width 168 height 12
type input "C:\fakepath\planilla asist [PERSON_NAME] [DATE] .pdf"
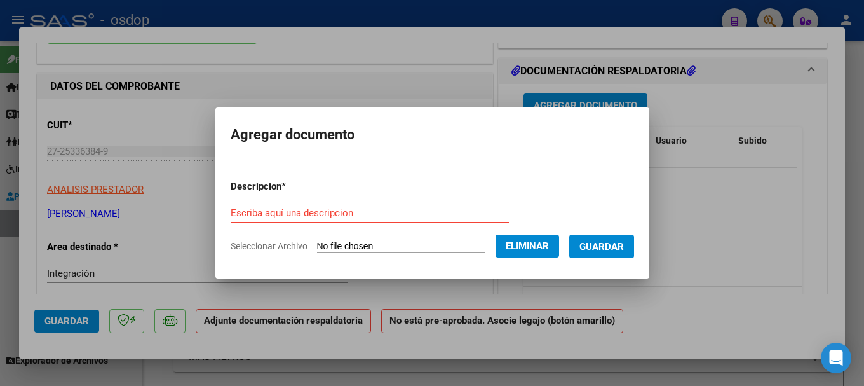
click at [289, 214] on input "Escriba aquí una descripcion" at bounding box center [370, 212] width 278 height 11
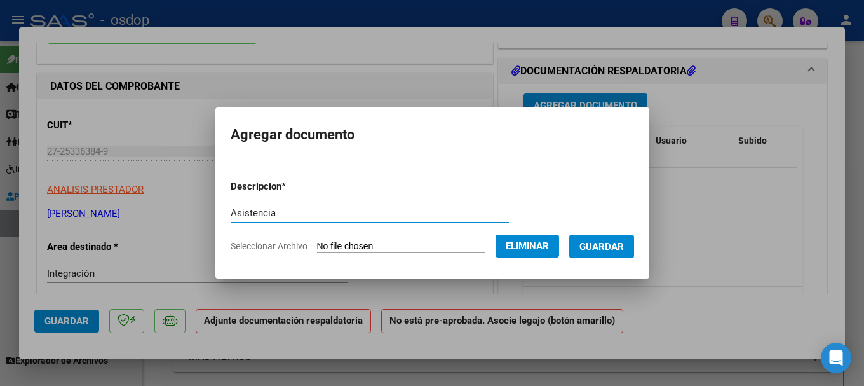
type input "Asistencia"
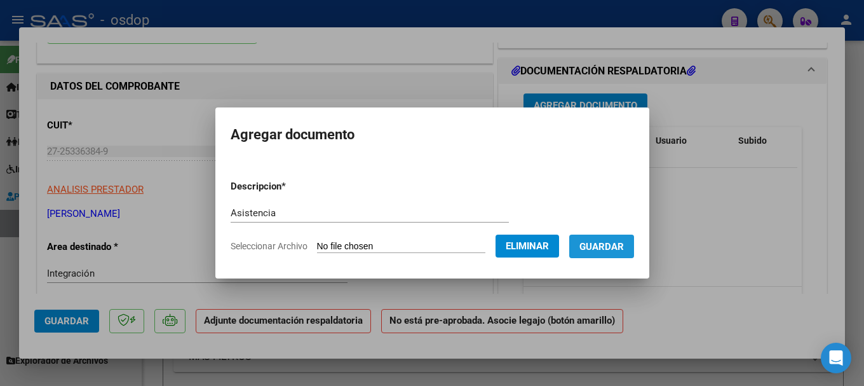
click at [545, 245] on span "Guardar" at bounding box center [602, 246] width 44 height 11
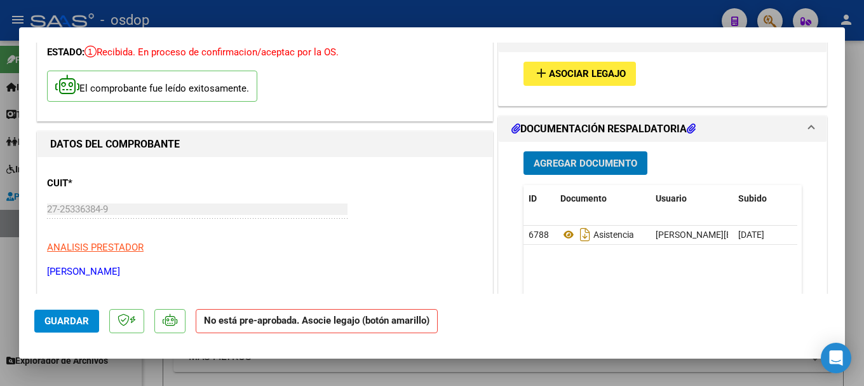
scroll to position [0, 0]
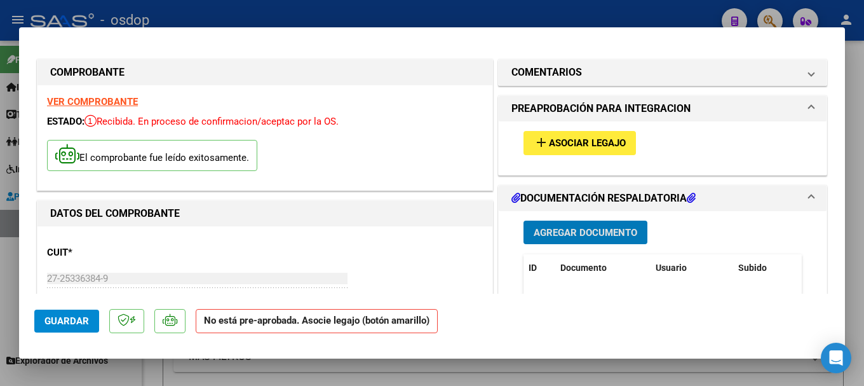
click at [545, 139] on span "Asociar Legajo" at bounding box center [587, 143] width 77 height 11
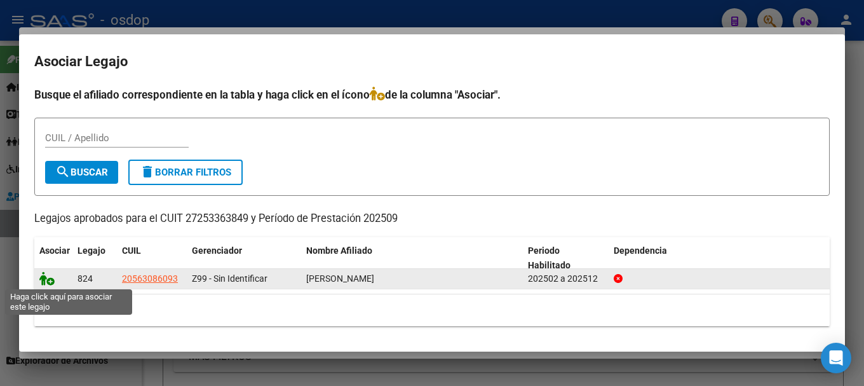
click at [43, 278] on icon at bounding box center [46, 278] width 15 height 14
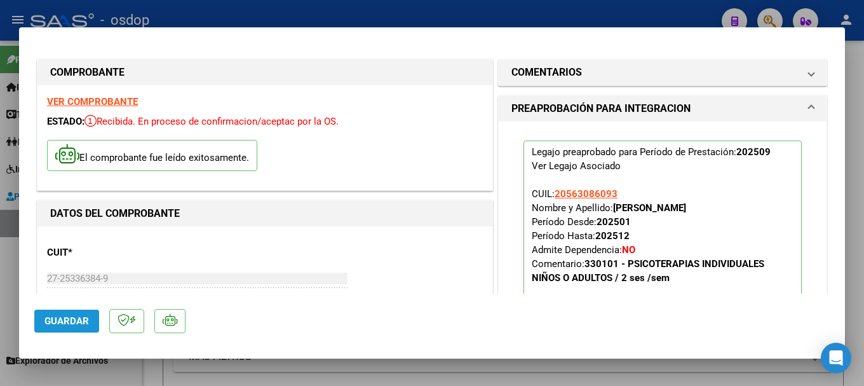
click at [62, 317] on span "Guardar" at bounding box center [66, 320] width 44 height 11
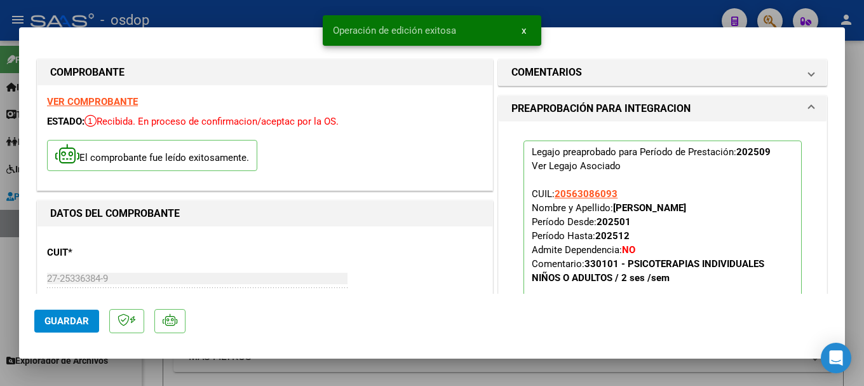
drag, startPoint x: 334, startPoint y: 25, endPoint x: 495, endPoint y: 25, distance: 161.4
click at [495, 25] on simple-snack-bar "Operación de edición exitosa x" at bounding box center [432, 30] width 198 height 13
copy div "LOREMIPSUMD SIT AMETCONSECT ADIPIS: Elitsedd. Ei tempori ut laboreetdolo/magnaa…"
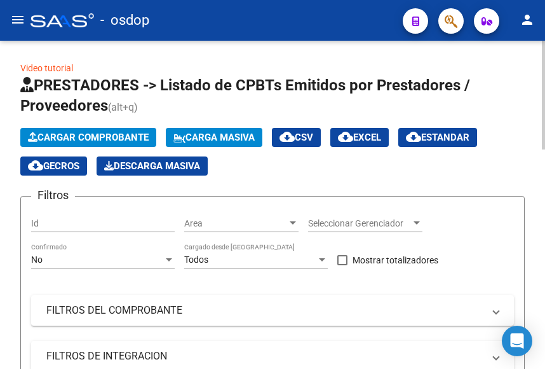
click at [93, 135] on span "Cargar Comprobante" at bounding box center [88, 137] width 121 height 11
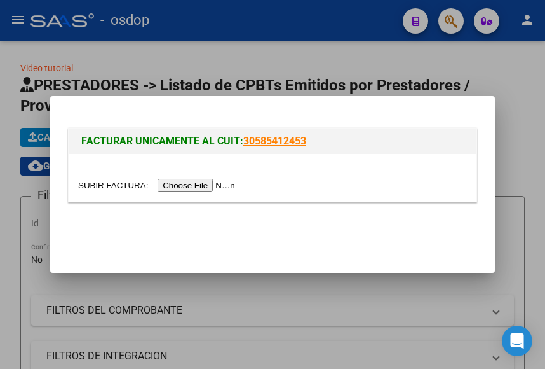
click at [211, 167] on div at bounding box center [273, 178] width 408 height 48
click at [205, 184] on input "file" at bounding box center [158, 185] width 161 height 13
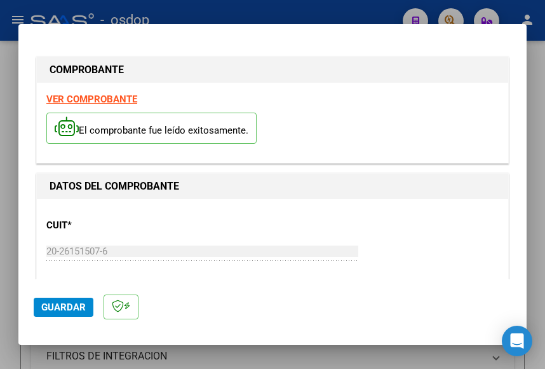
click at [86, 94] on strong "VER COMPROBANTE" at bounding box center [91, 98] width 91 height 11
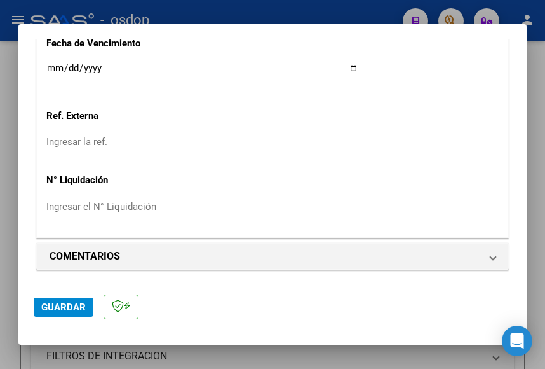
click at [71, 308] on span "Guardar" at bounding box center [63, 306] width 44 height 11
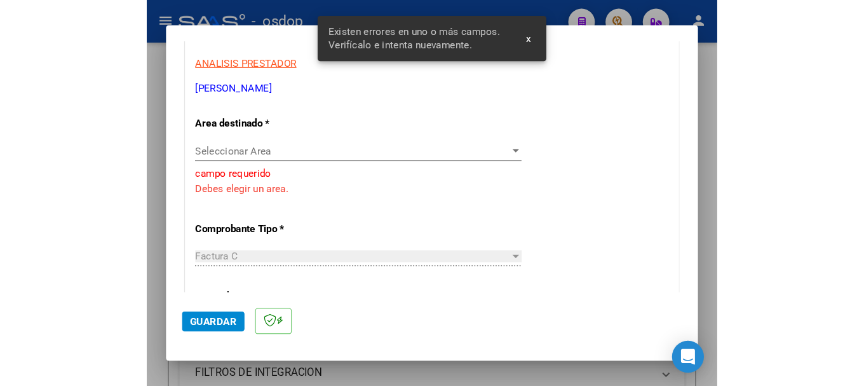
scroll to position [207, 0]
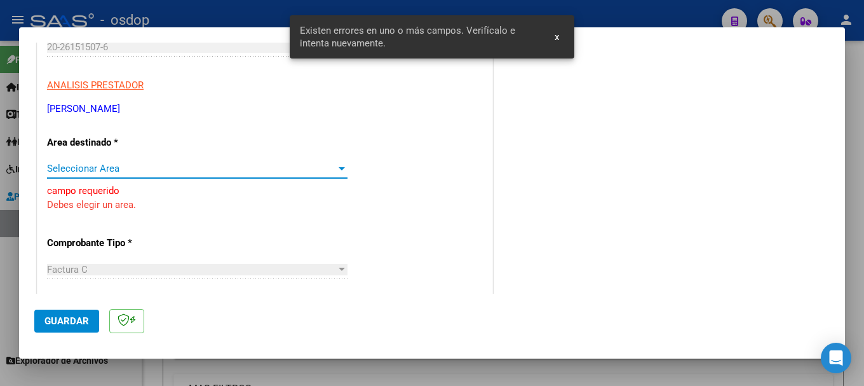
click at [106, 166] on span "Seleccionar Area" at bounding box center [191, 168] width 289 height 11
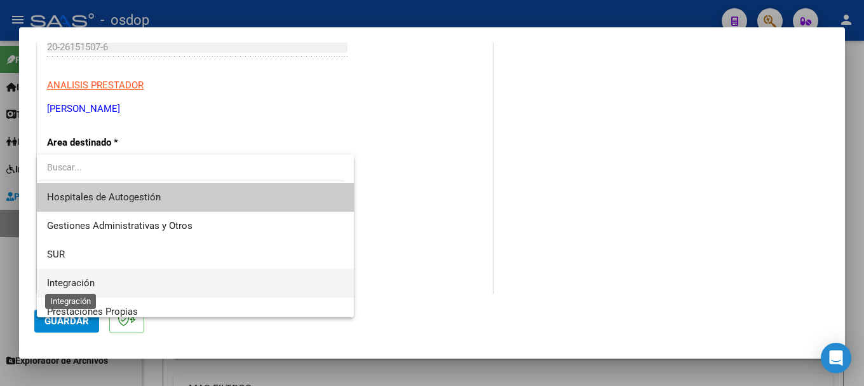
click at [81, 277] on span "Integración" at bounding box center [71, 282] width 48 height 11
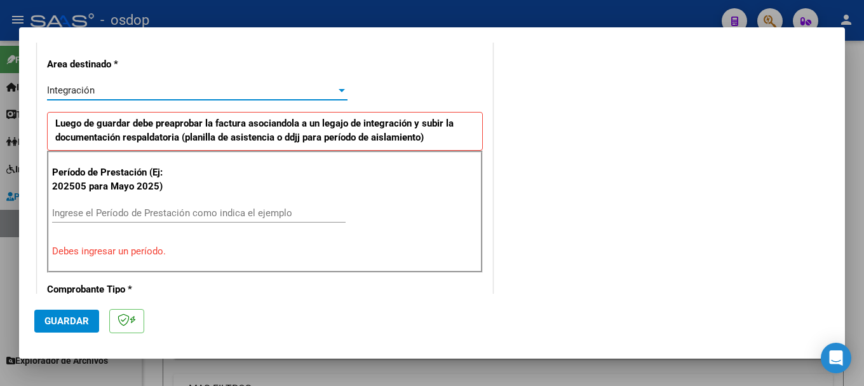
scroll to position [334, 0]
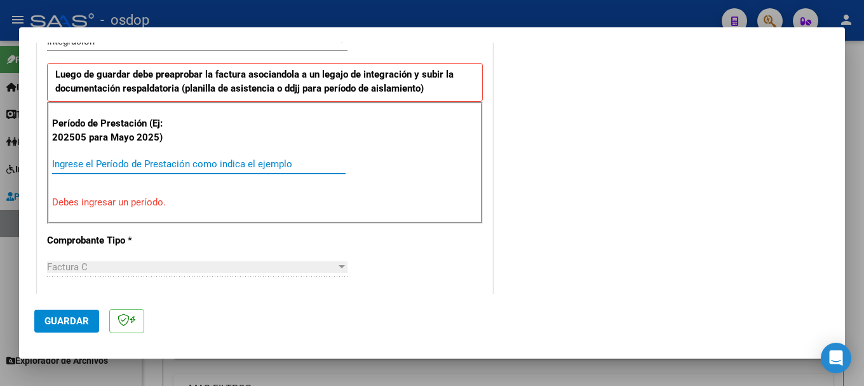
click at [106, 163] on input "Ingrese el Período de Prestación como indica el ejemplo" at bounding box center [199, 163] width 294 height 11
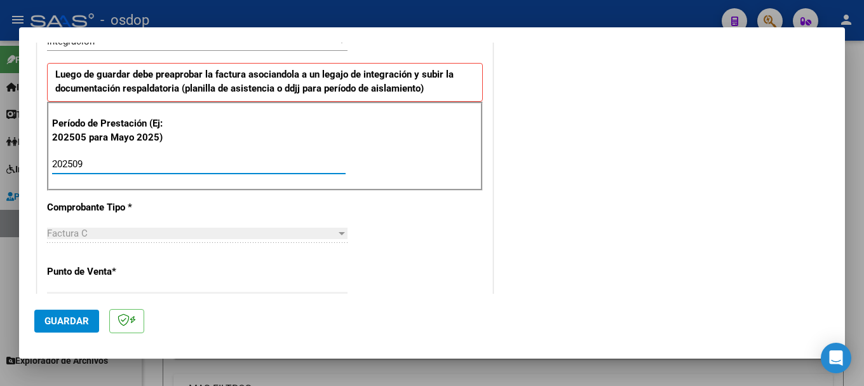
type input "202509"
click at [198, 205] on div "CUIT * 20-26151507-6 Ingresar CUIT ANALISIS PRESTADOR [PERSON_NAME] [PERSON_NAM…" at bounding box center [264, 381] width 455 height 1028
click at [77, 318] on span "Guardar" at bounding box center [66, 320] width 44 height 11
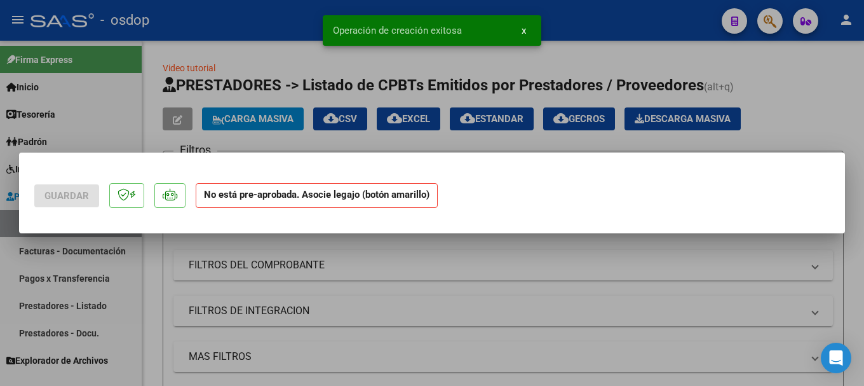
scroll to position [0, 0]
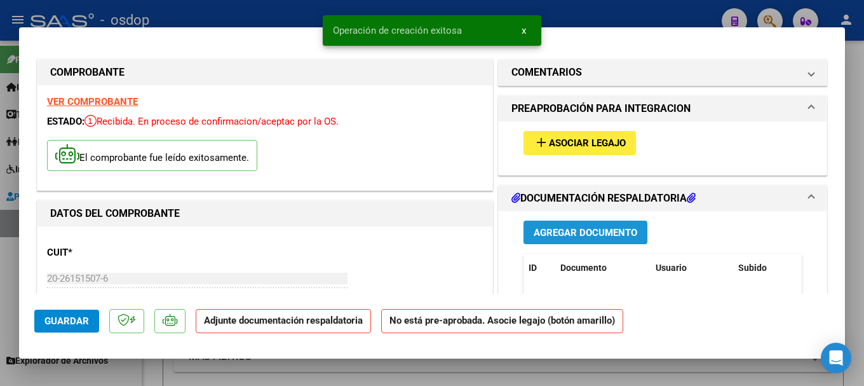
click at [545, 233] on span "Agregar Documento" at bounding box center [586, 232] width 104 height 11
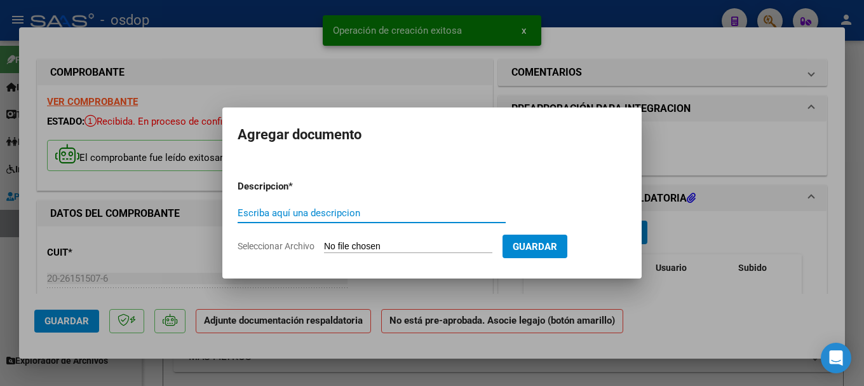
click at [408, 244] on input "Seleccionar Archivo" at bounding box center [408, 247] width 168 height 12
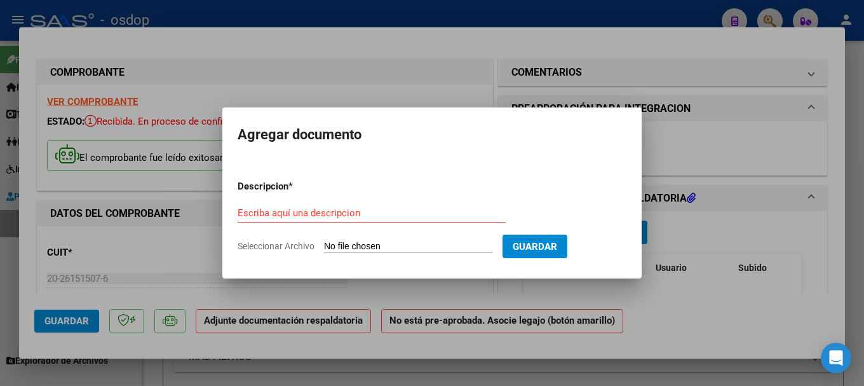
type input "C:\fakepath\[PERSON_NAME] Asist [DATE].pdf"
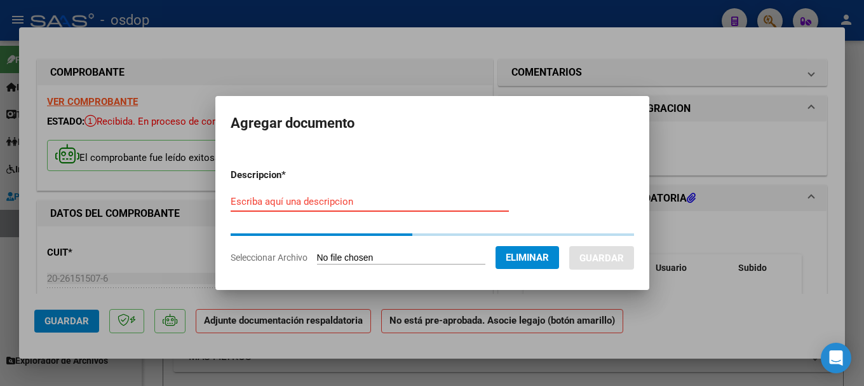
click at [260, 203] on input "Escriba aquí una descripcion" at bounding box center [370, 201] width 278 height 11
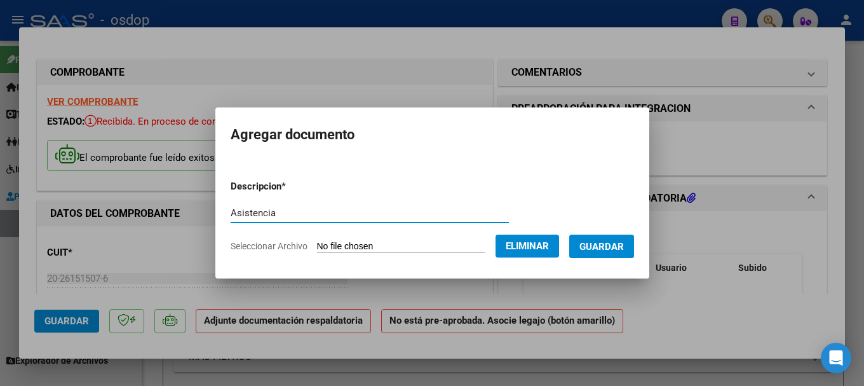
type input "Asistencia"
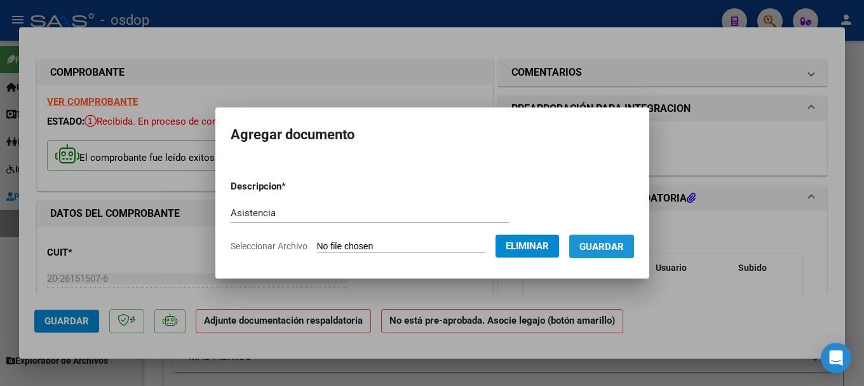
click at [545, 243] on span "Guardar" at bounding box center [602, 246] width 44 height 11
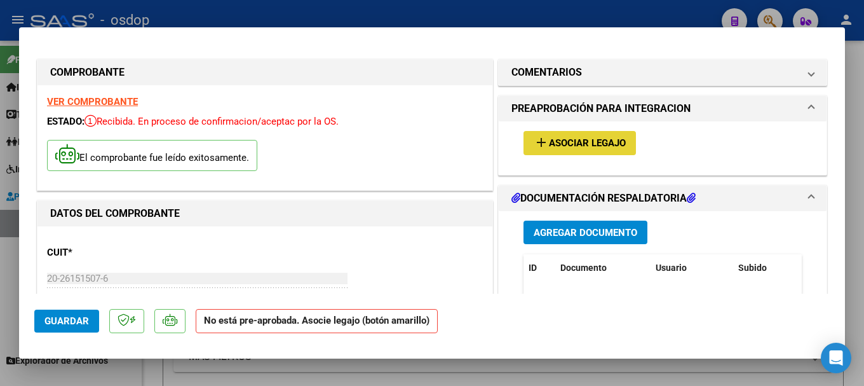
click at [545, 142] on span "Asociar Legajo" at bounding box center [587, 143] width 77 height 11
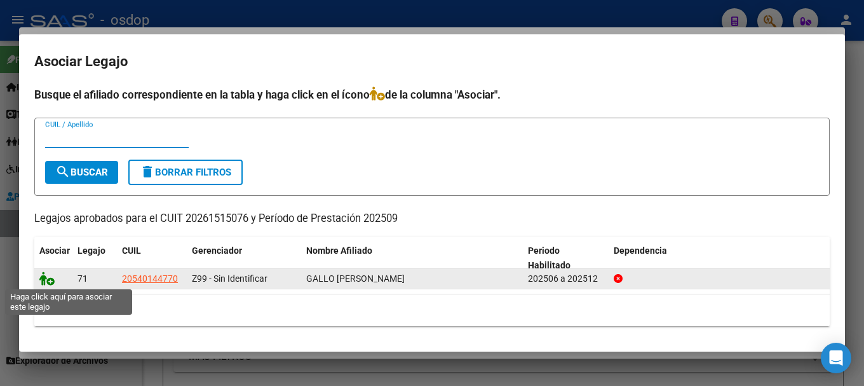
click at [43, 278] on icon at bounding box center [46, 278] width 15 height 14
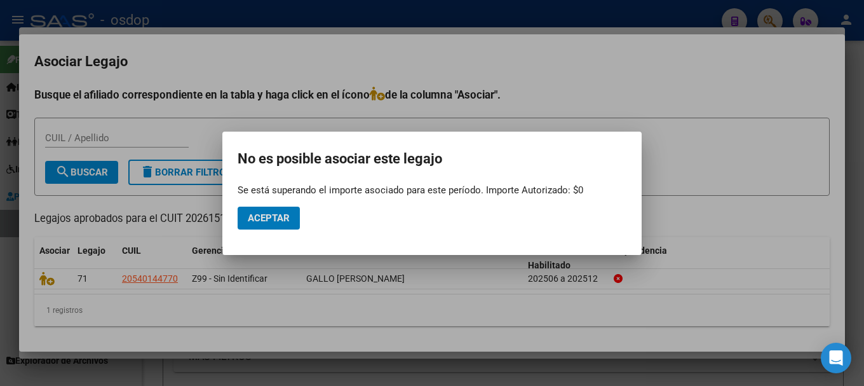
click at [262, 214] on span "Aceptar" at bounding box center [269, 217] width 42 height 11
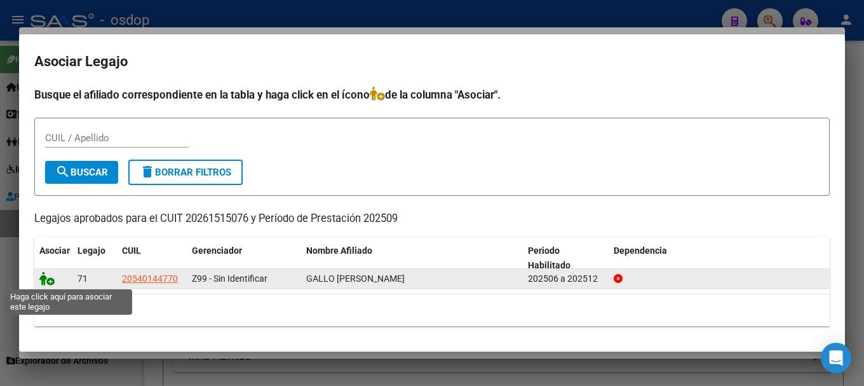
click at [43, 278] on icon at bounding box center [46, 278] width 15 height 14
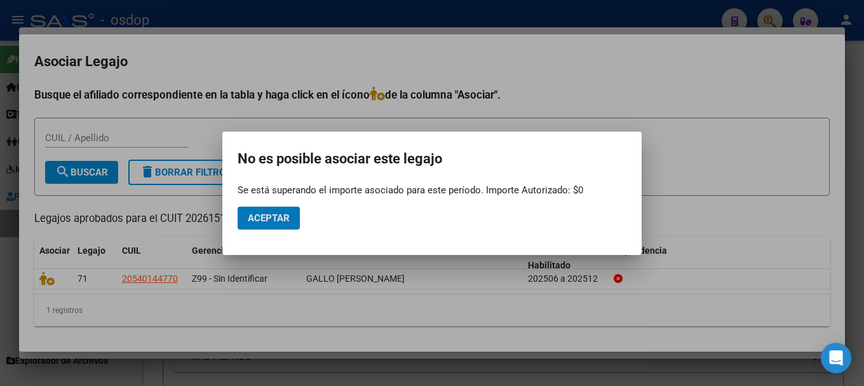
click at [266, 215] on span "Aceptar" at bounding box center [269, 217] width 42 height 11
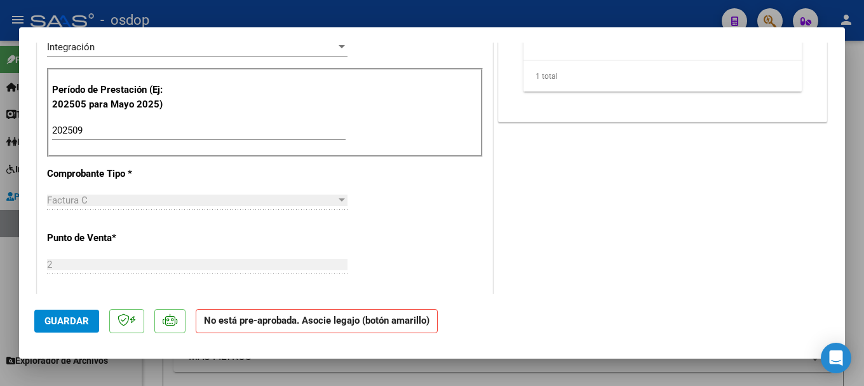
type input "$ 0,00"
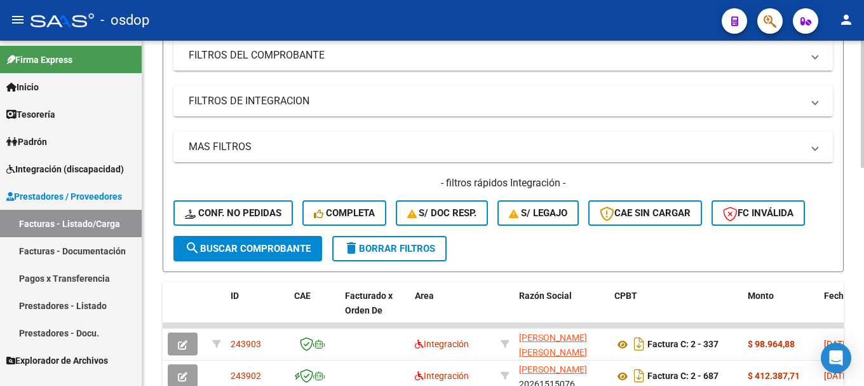
scroll to position [318, 0]
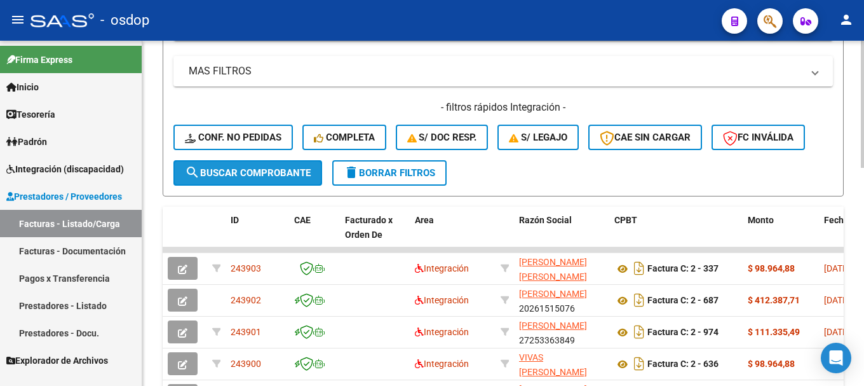
click at [223, 174] on span "search Buscar Comprobante" at bounding box center [248, 172] width 126 height 11
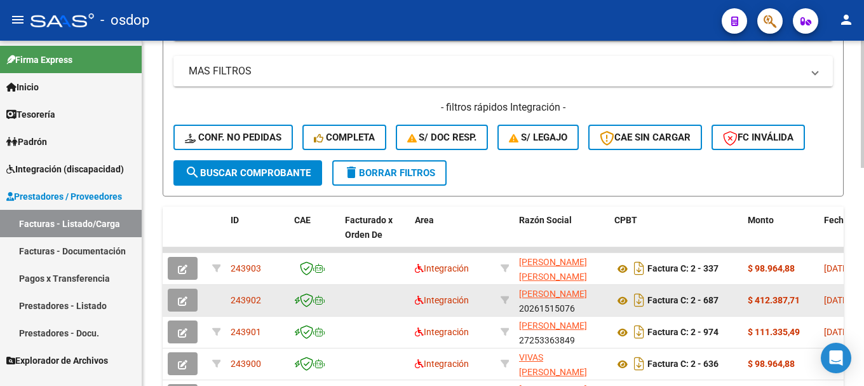
drag, startPoint x: 229, startPoint y: 298, endPoint x: 262, endPoint y: 299, distance: 32.4
click at [262, 299] on datatable-body-cell "243902" at bounding box center [258, 300] width 64 height 31
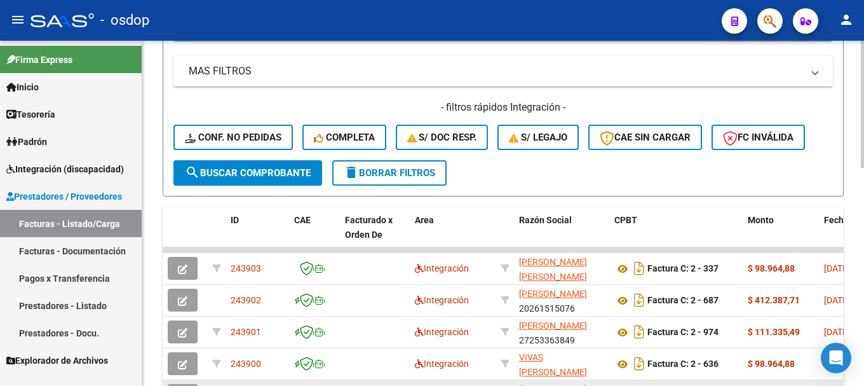
copy span "243902"
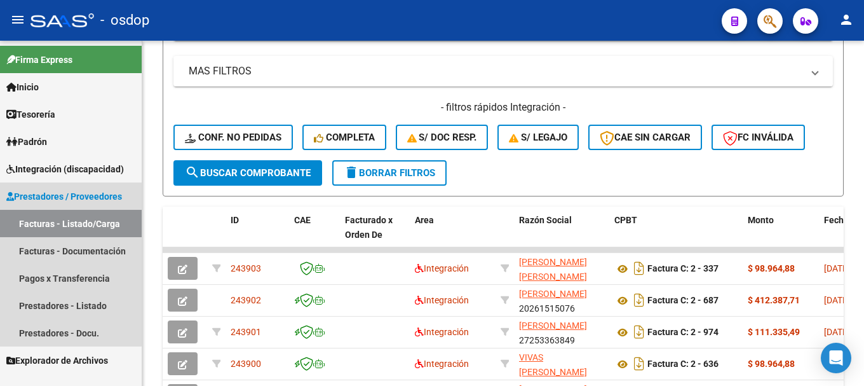
click at [50, 219] on link "Facturas - Listado/Carga" at bounding box center [71, 223] width 142 height 27
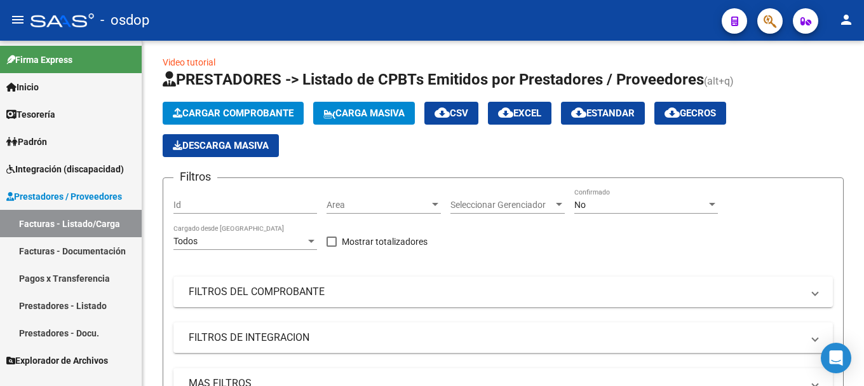
scroll to position [0, 0]
